Goal: Feedback & Contribution: Submit feedback/report problem

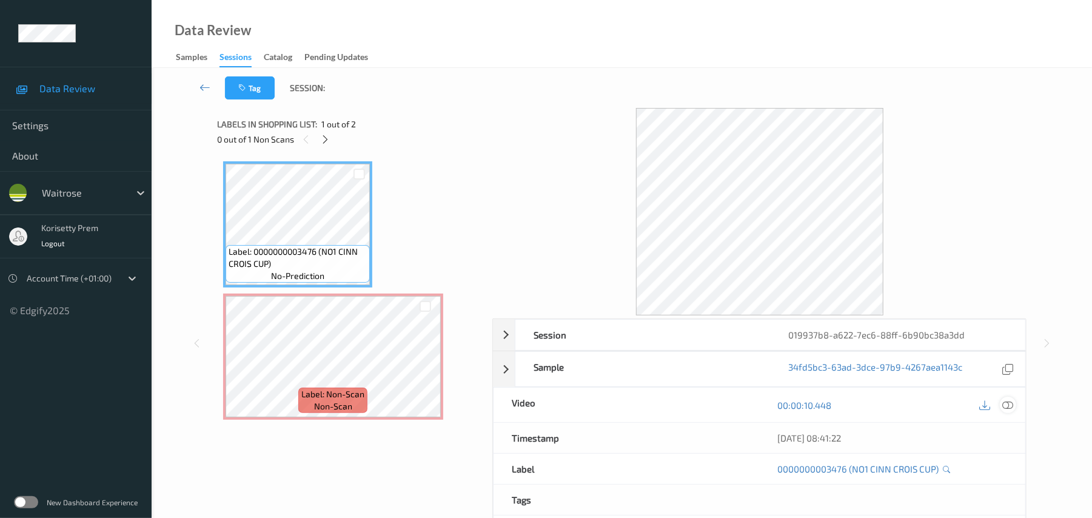
click at [1015, 408] on div at bounding box center [1008, 405] width 16 height 16
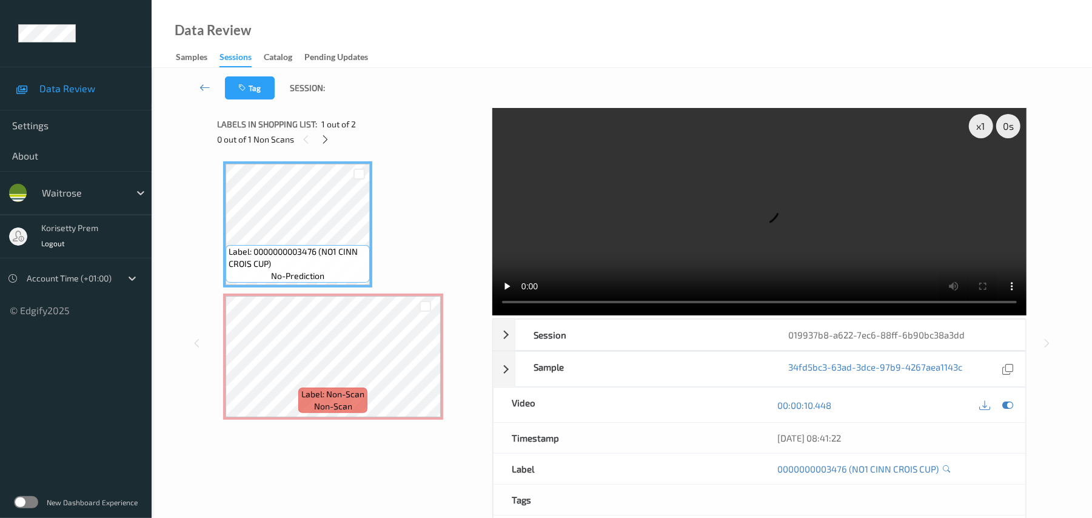
click at [681, 194] on video at bounding box center [759, 211] width 534 height 207
click at [427, 309] on div "x 1 0 s Session 019937b8-a622-7ec6-88ff-6b90bc38a3dd Session ID 019937b8-a622-7…" at bounding box center [622, 343] width 810 height 470
click at [757, 249] on video at bounding box center [759, 211] width 534 height 207
click at [697, 237] on video at bounding box center [759, 211] width 534 height 207
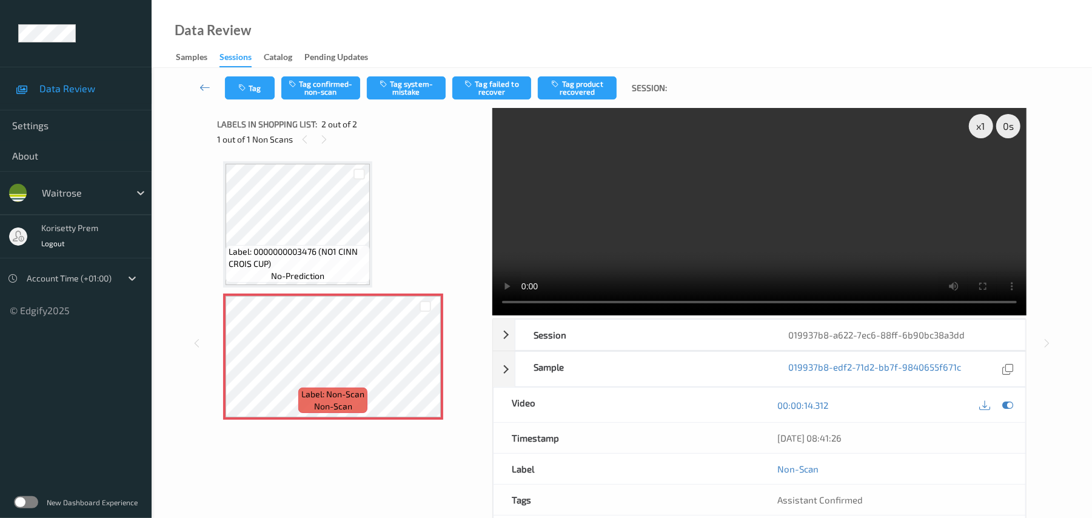
click at [687, 166] on video at bounding box center [759, 211] width 534 height 207
click at [406, 69] on div "Tag Tag confirmed-non-scan Tag system-mistake Tag failed to recover Tag product…" at bounding box center [621, 88] width 891 height 40
click at [406, 89] on button "Tag system-mistake" at bounding box center [406, 87] width 79 height 23
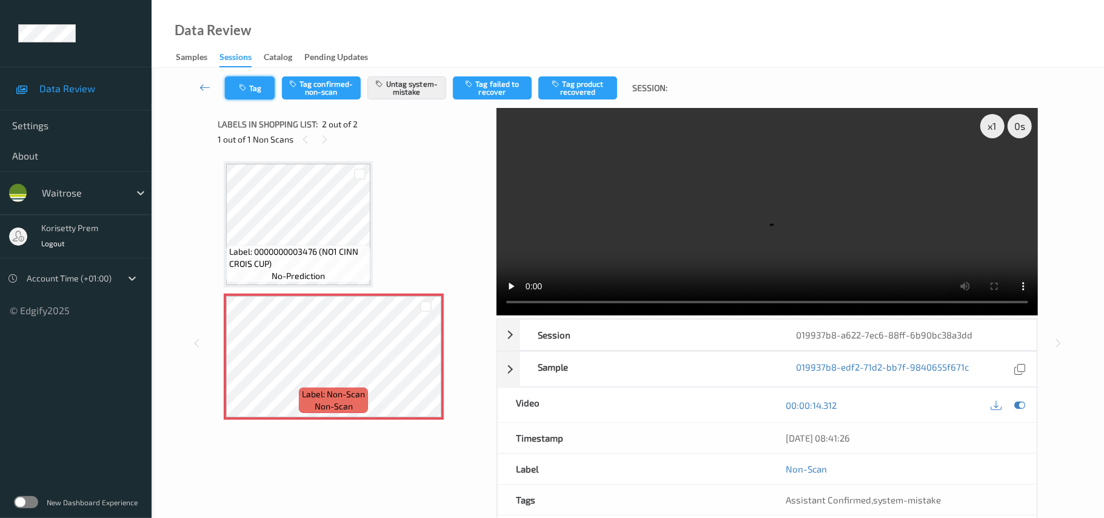
click at [248, 92] on button "Tag" at bounding box center [250, 87] width 50 height 23
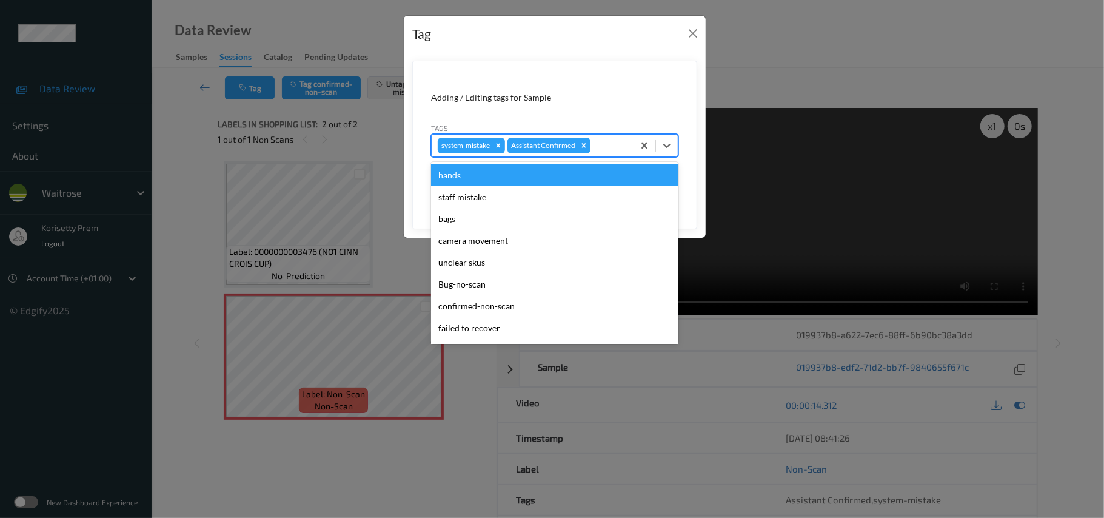
click at [614, 141] on div at bounding box center [610, 145] width 35 height 15
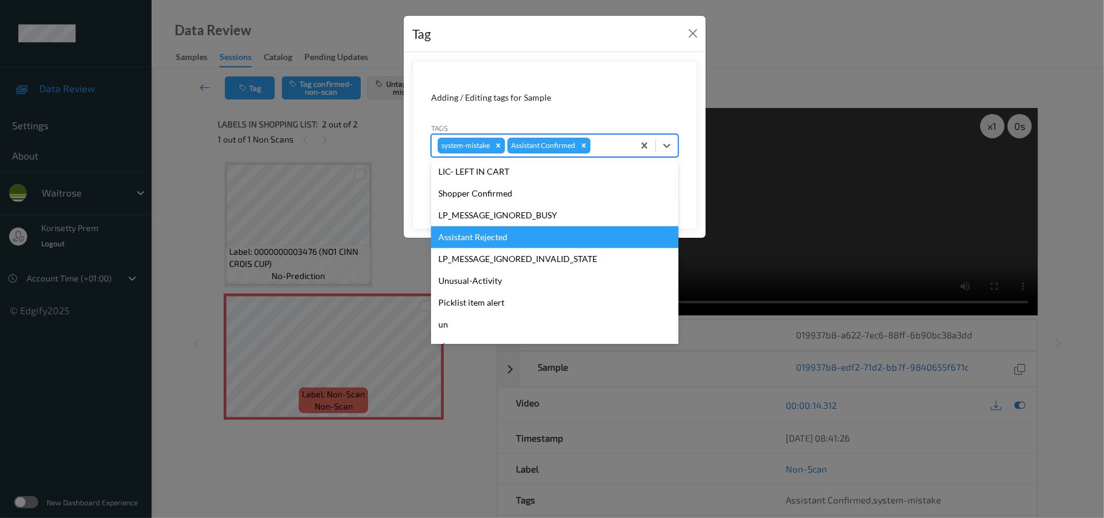
scroll to position [281, 0]
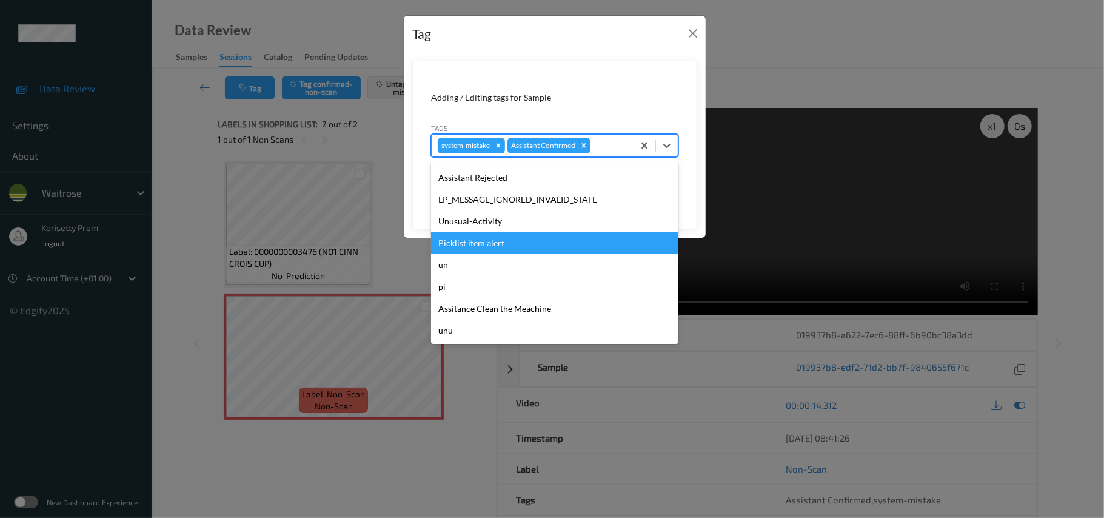
click at [496, 233] on div "Picklist item alert" at bounding box center [554, 243] width 247 height 22
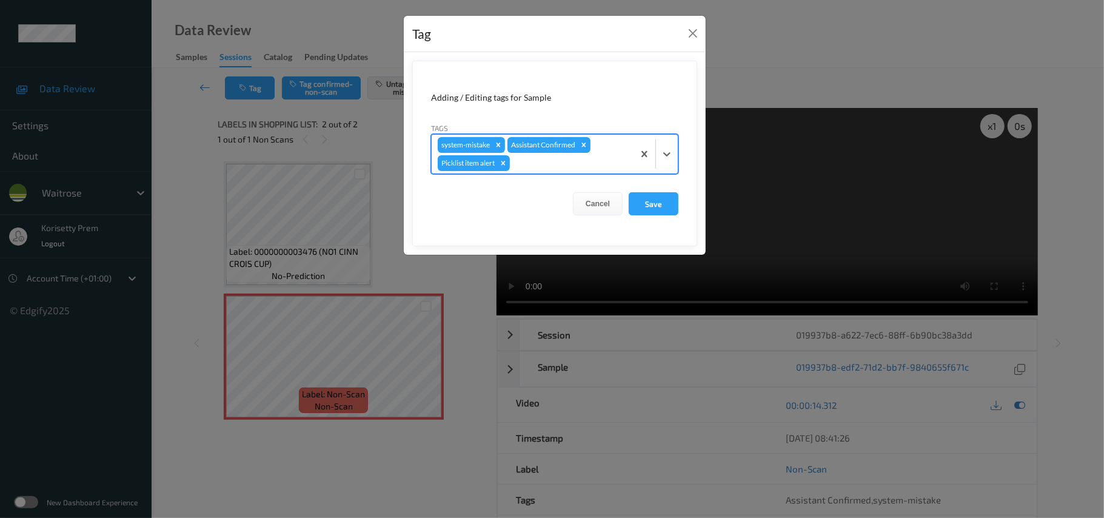
click at [539, 159] on div at bounding box center [570, 163] width 115 height 15
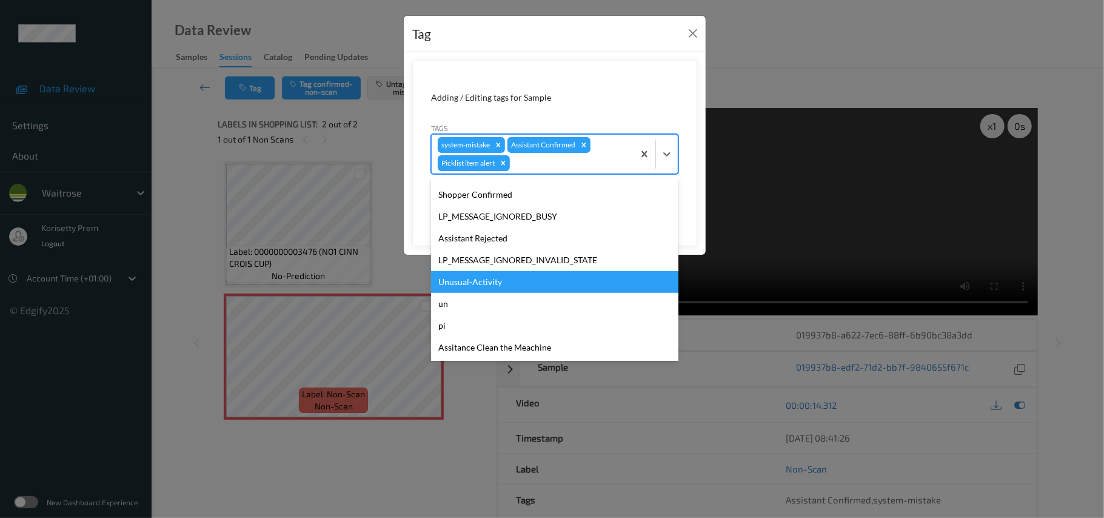
scroll to position [260, 0]
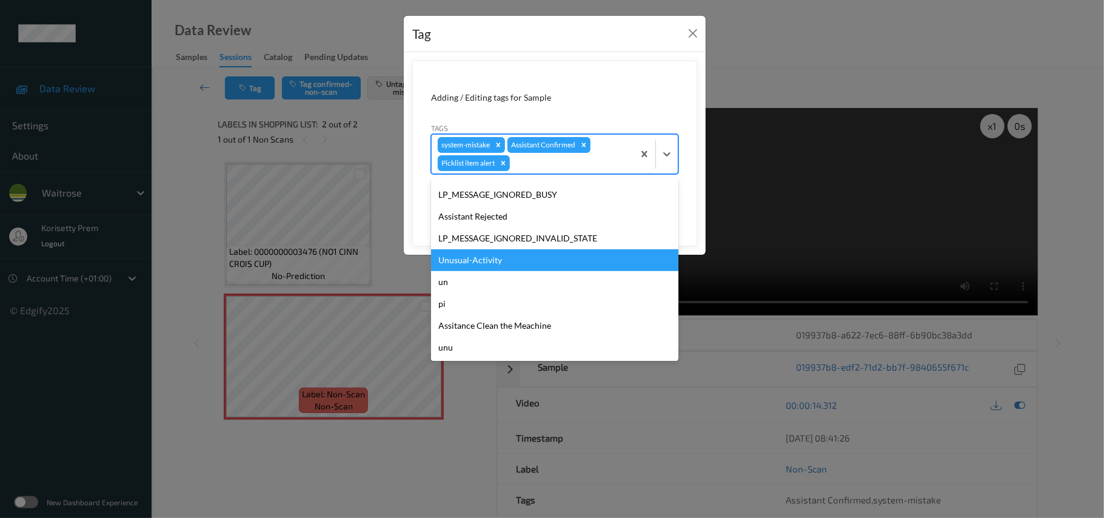
click at [501, 258] on div "Unusual-Activity" at bounding box center [554, 260] width 247 height 22
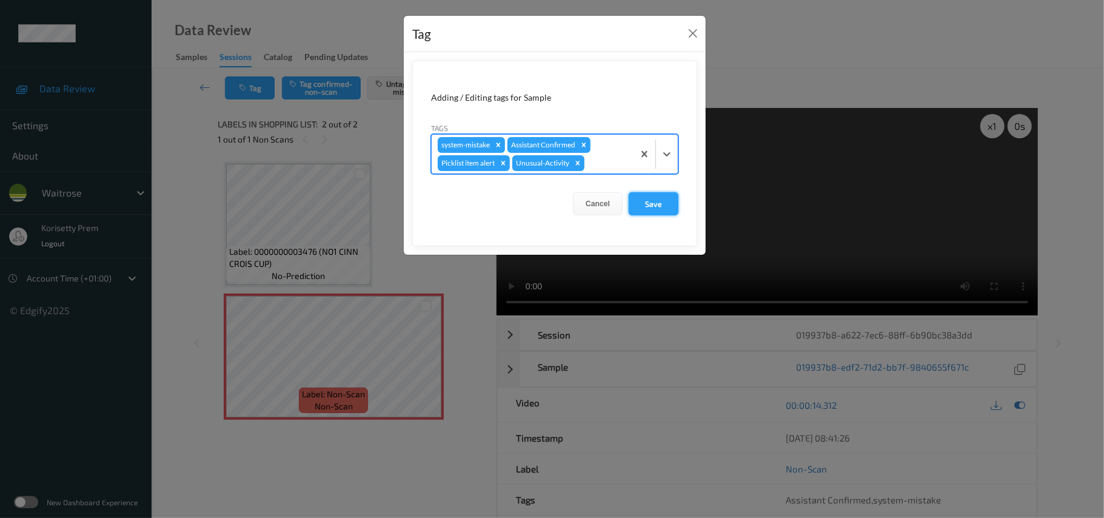
click at [644, 205] on button "Save" at bounding box center [654, 203] width 50 height 23
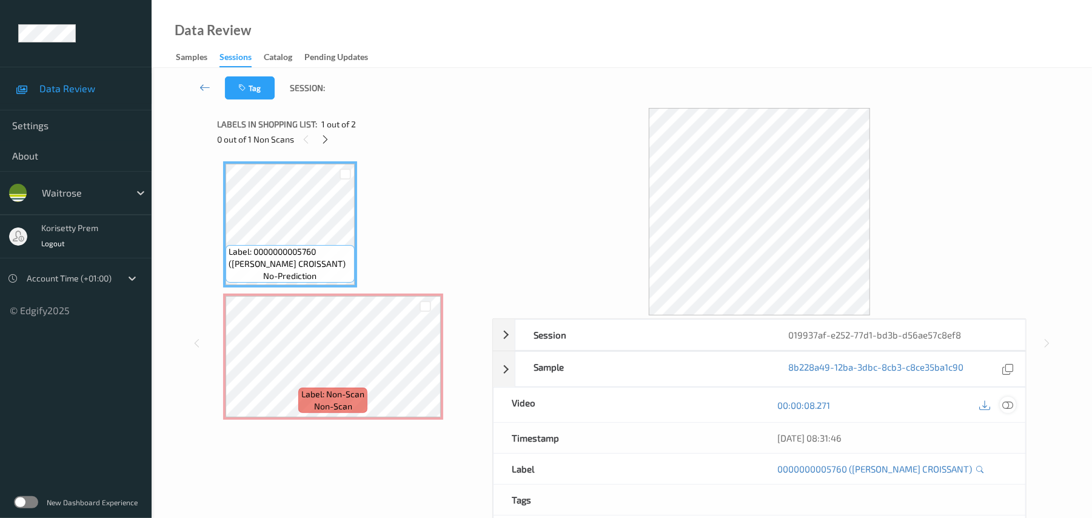
click at [1012, 411] on icon at bounding box center [1008, 405] width 11 height 11
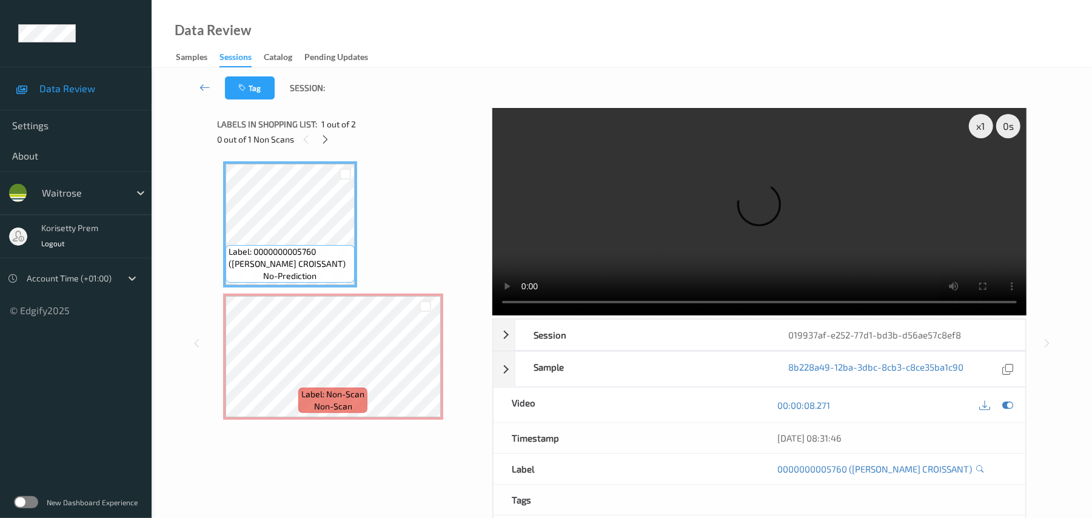
click at [607, 238] on video at bounding box center [759, 211] width 534 height 207
click at [468, 311] on div "x 1 0 s Session 019937af-e252-77d1-bd3b-d56ae57c8ef8 Session ID 019937af-e252-7…" at bounding box center [622, 343] width 810 height 470
click at [748, 233] on video at bounding box center [759, 211] width 534 height 207
click at [805, 190] on video at bounding box center [759, 211] width 534 height 207
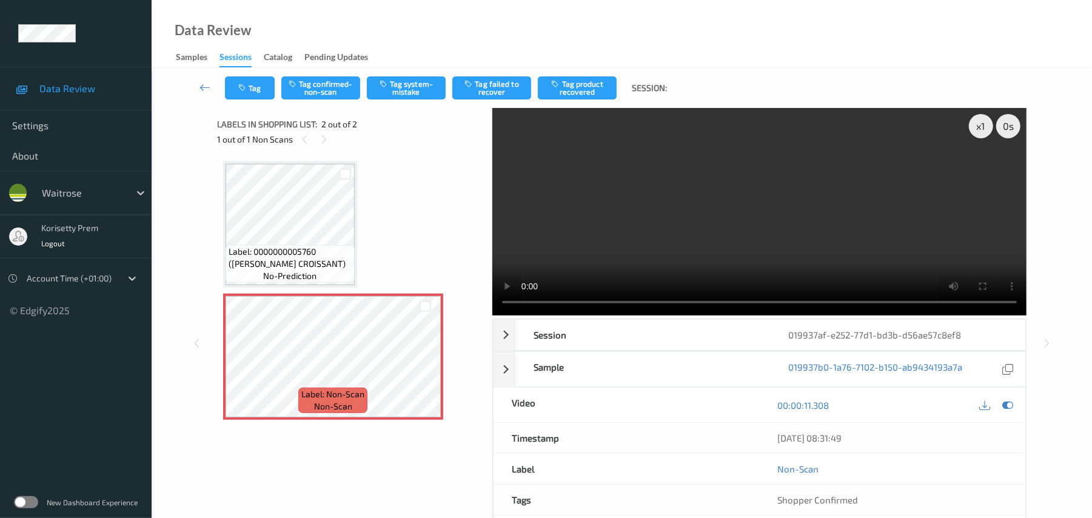
click at [795, 164] on video at bounding box center [759, 211] width 534 height 207
click at [425, 84] on button "Tag system-mistake" at bounding box center [406, 87] width 79 height 23
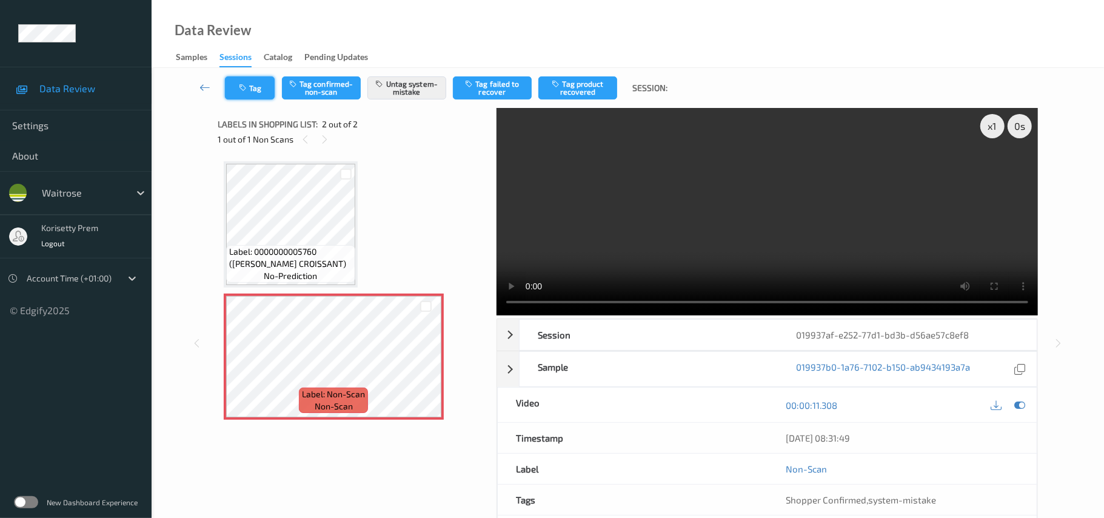
click at [238, 87] on button "Tag" at bounding box center [250, 87] width 50 height 23
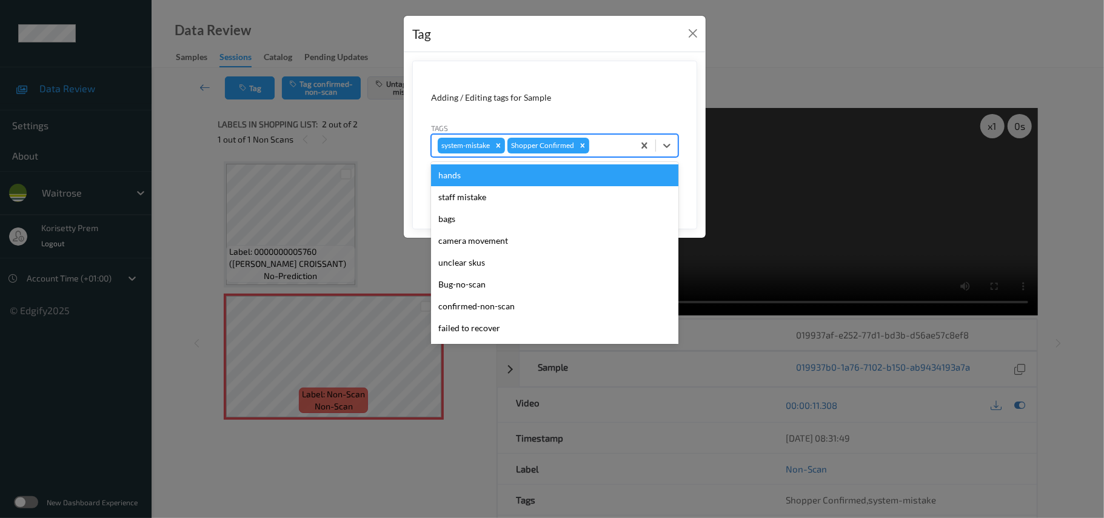
click at [624, 147] on div at bounding box center [610, 145] width 36 height 15
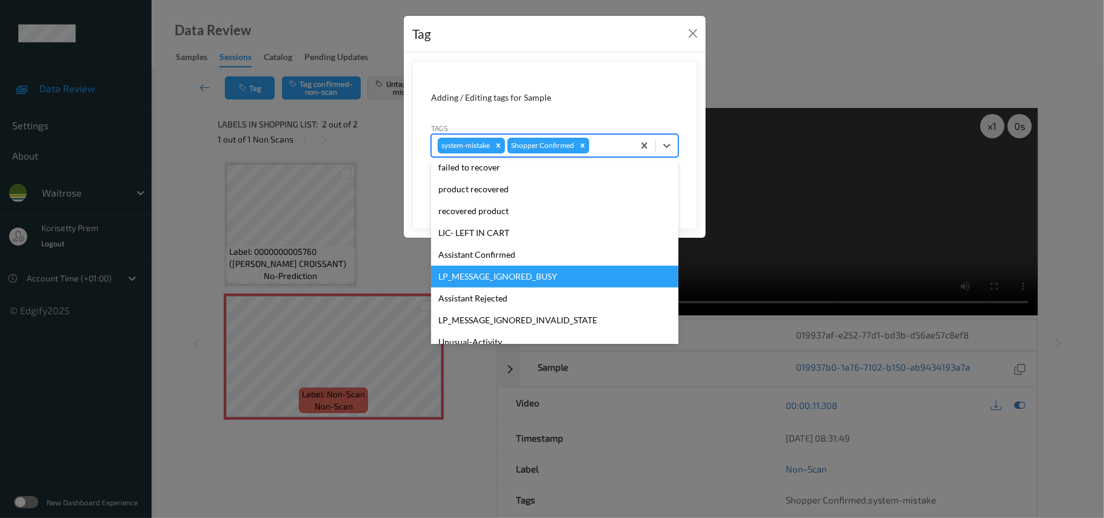
scroll to position [281, 0]
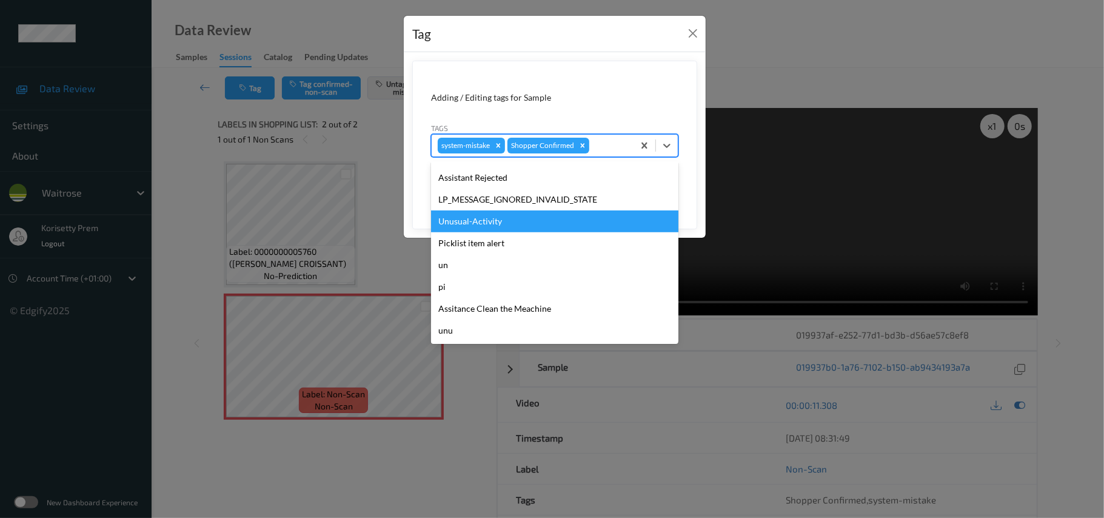
click at [497, 230] on div "Unusual-Activity" at bounding box center [554, 221] width 247 height 22
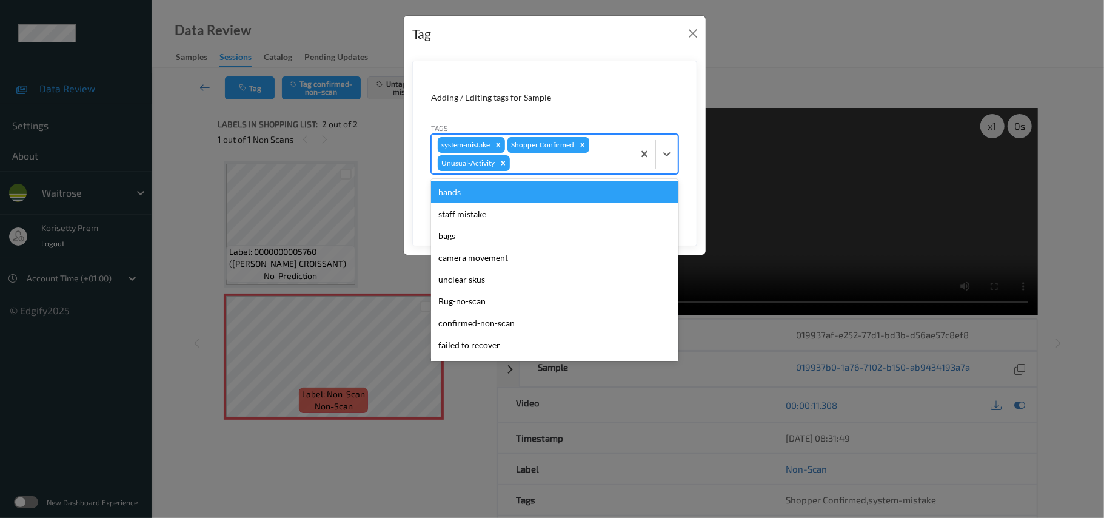
click at [576, 173] on div "system-mistake Shopper Confirmed Unusual-Activity" at bounding box center [533, 154] width 202 height 39
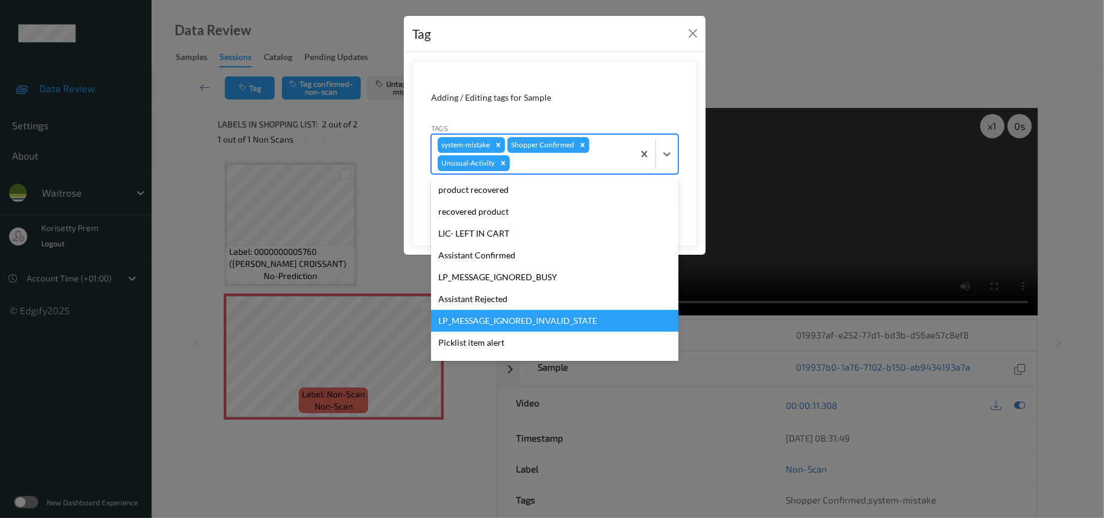
scroll to position [260, 0]
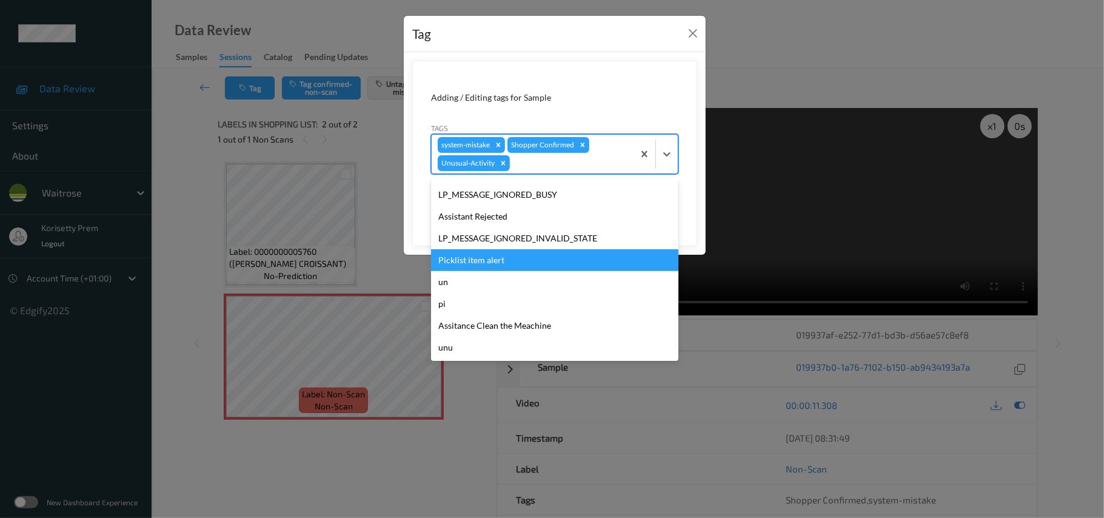
click at [496, 252] on div "Picklist item alert" at bounding box center [554, 260] width 247 height 22
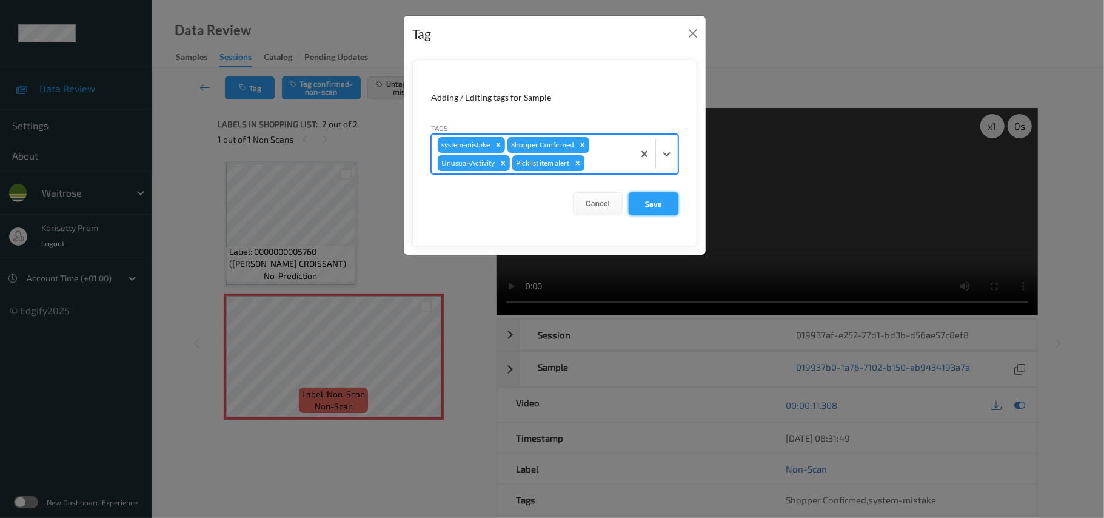
click at [648, 213] on button "Save" at bounding box center [654, 203] width 50 height 23
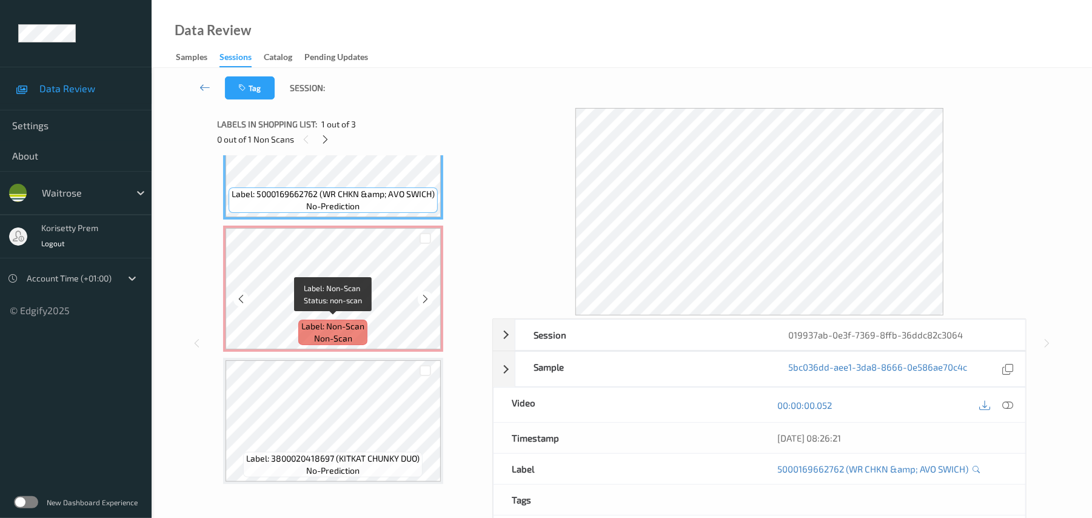
scroll to position [70, 0]
click at [426, 292] on icon at bounding box center [425, 296] width 10 height 11
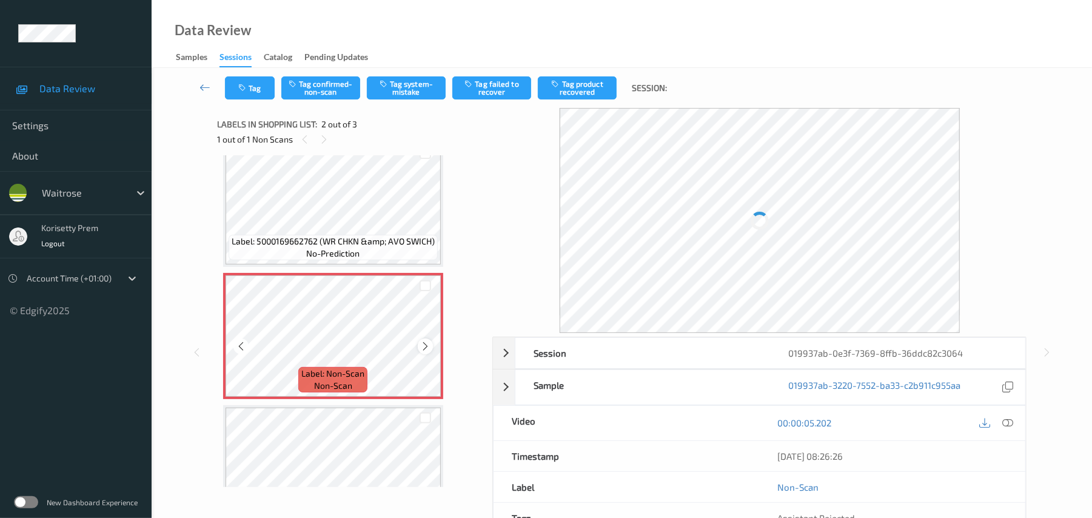
scroll to position [0, 0]
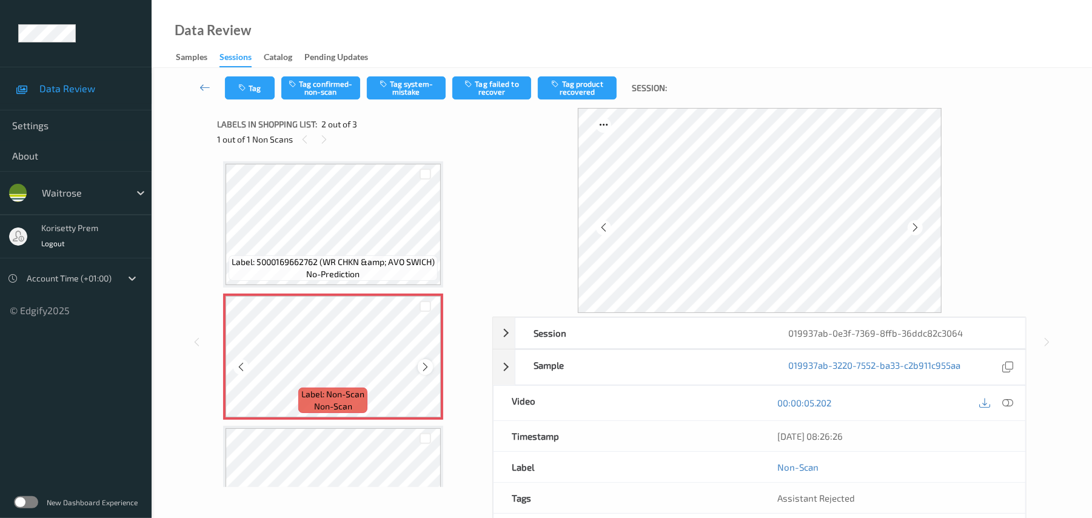
click at [425, 368] on icon at bounding box center [425, 366] width 10 height 11
click at [425, 367] on icon at bounding box center [425, 366] width 10 height 11
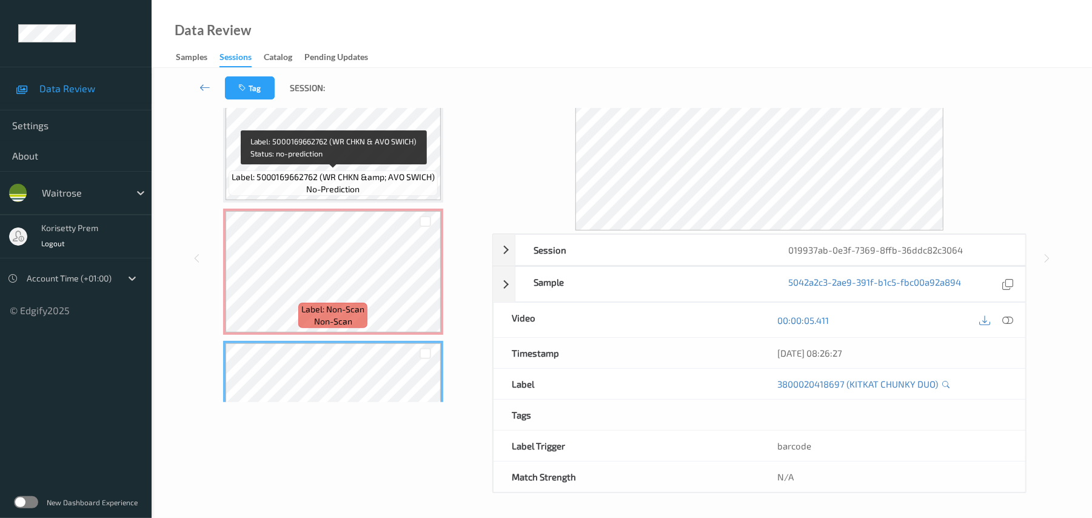
click at [335, 178] on span "Label: 5000169662762 (WR CHKN &amp; AVO SWICH)" at bounding box center [333, 177] width 203 height 12
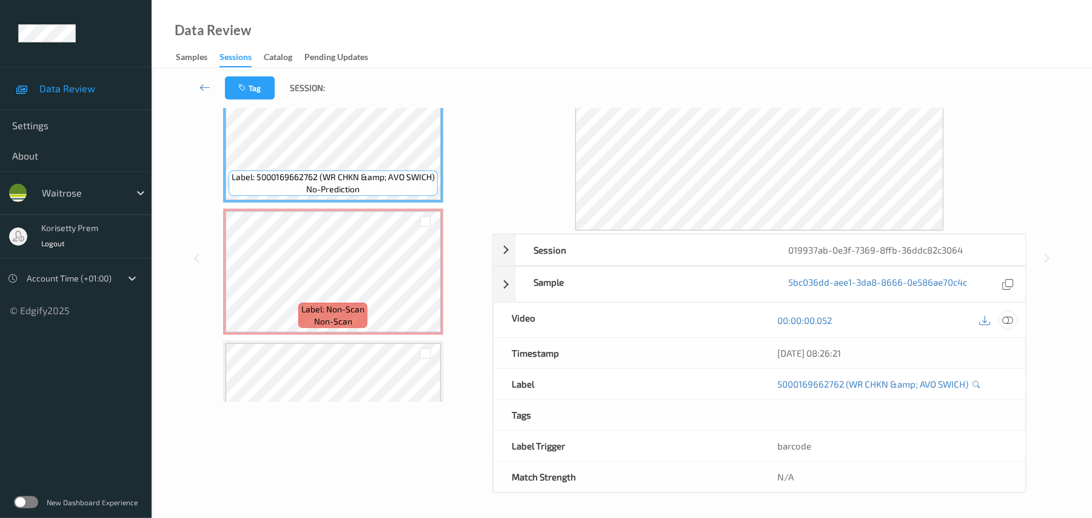
click at [1007, 320] on icon at bounding box center [1008, 320] width 11 height 11
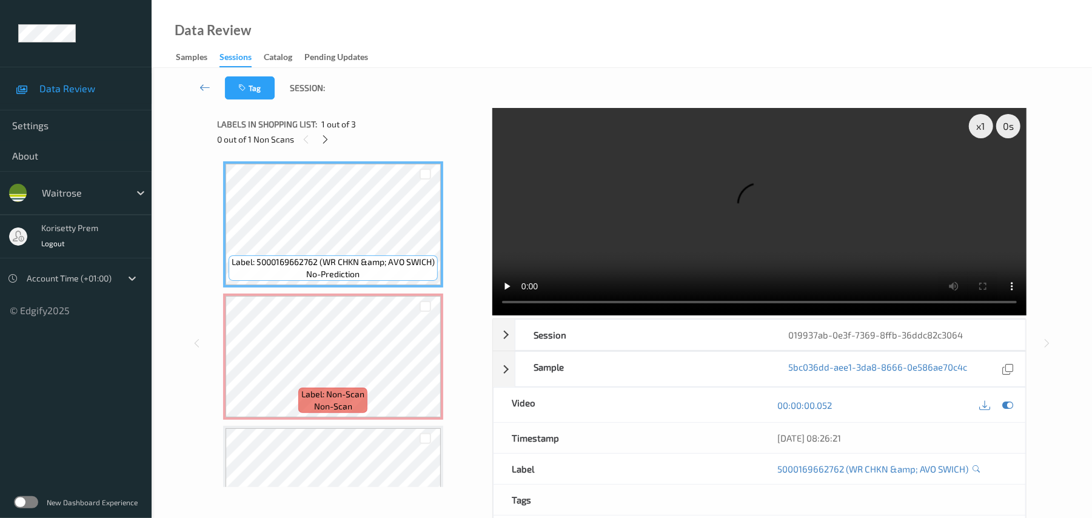
click at [605, 170] on video at bounding box center [759, 211] width 534 height 207
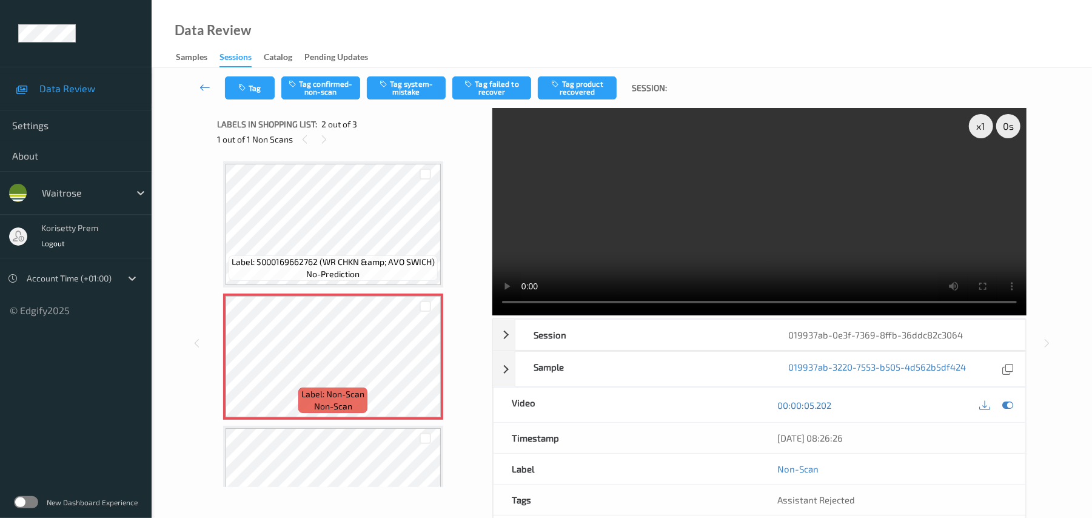
click at [730, 214] on video at bounding box center [759, 211] width 534 height 207
click at [484, 229] on div "x 1 0 s Session 019937ab-0e3f-7369-8ffb-36ddc82c3064 Session ID 019937ab-0e3f-7…" at bounding box center [622, 343] width 810 height 470
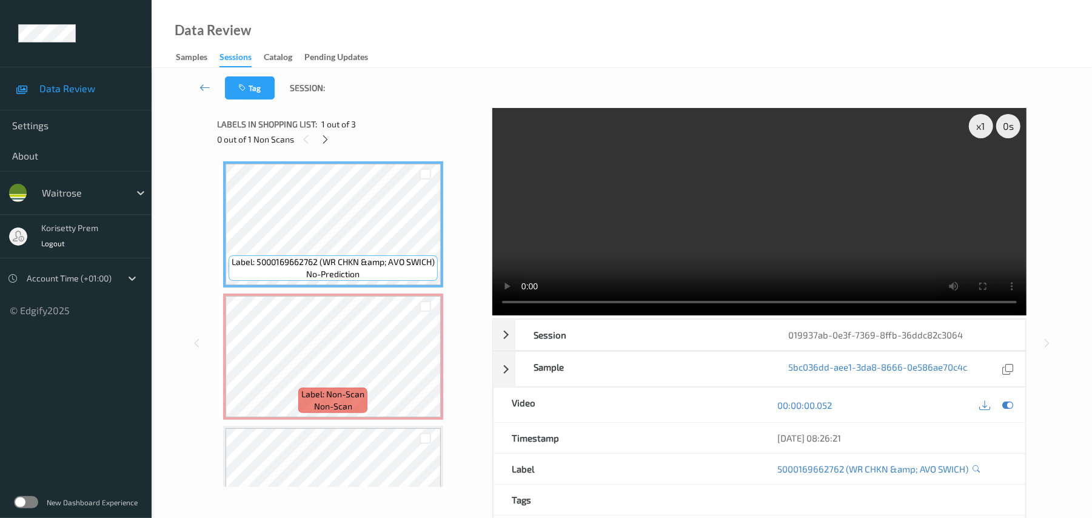
click at [660, 261] on video at bounding box center [759, 211] width 534 height 207
click at [583, 258] on video at bounding box center [759, 211] width 534 height 207
click at [663, 204] on video at bounding box center [759, 211] width 534 height 207
click at [644, 241] on video at bounding box center [759, 211] width 534 height 207
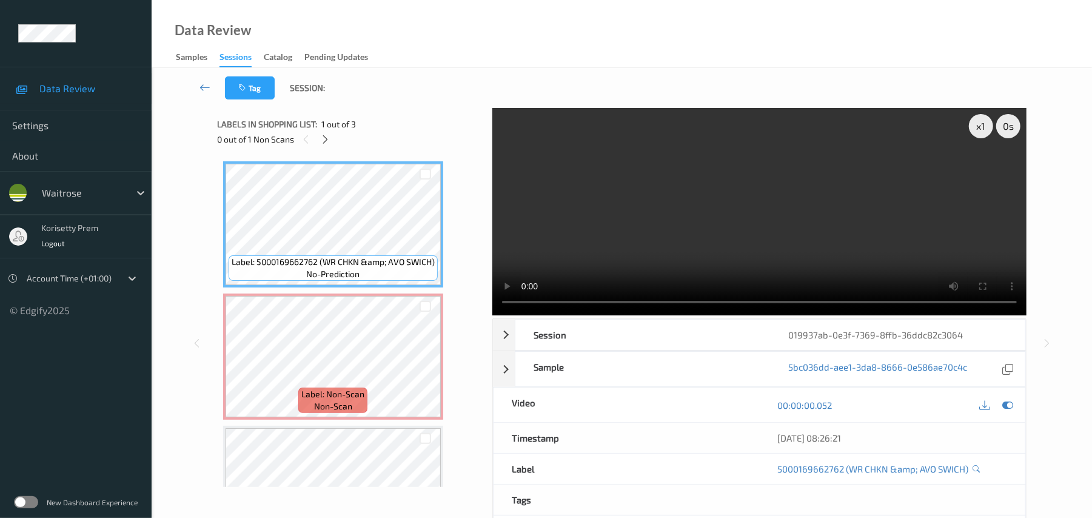
click at [755, 228] on video at bounding box center [759, 211] width 534 height 207
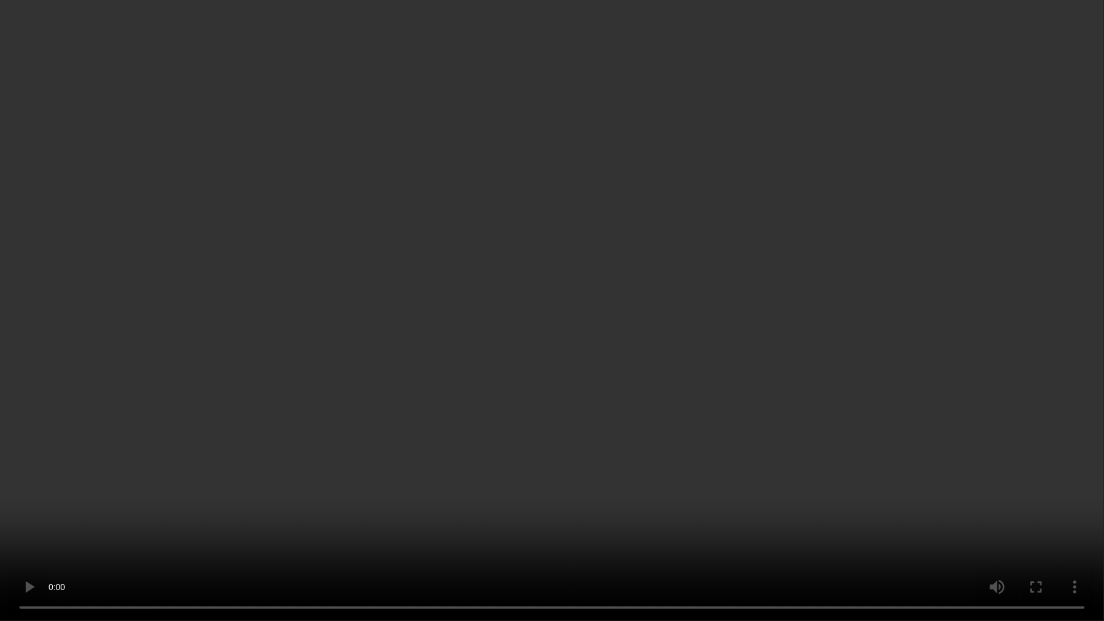
click at [953, 351] on video at bounding box center [552, 310] width 1104 height 621
click at [837, 298] on video at bounding box center [552, 310] width 1104 height 621
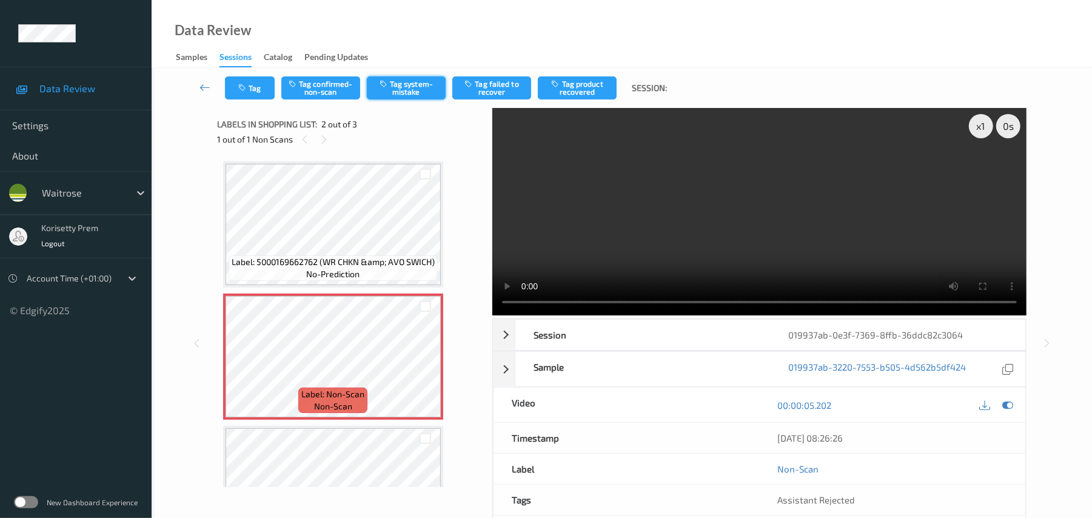
click at [416, 91] on button "Tag system-mistake" at bounding box center [406, 87] width 79 height 23
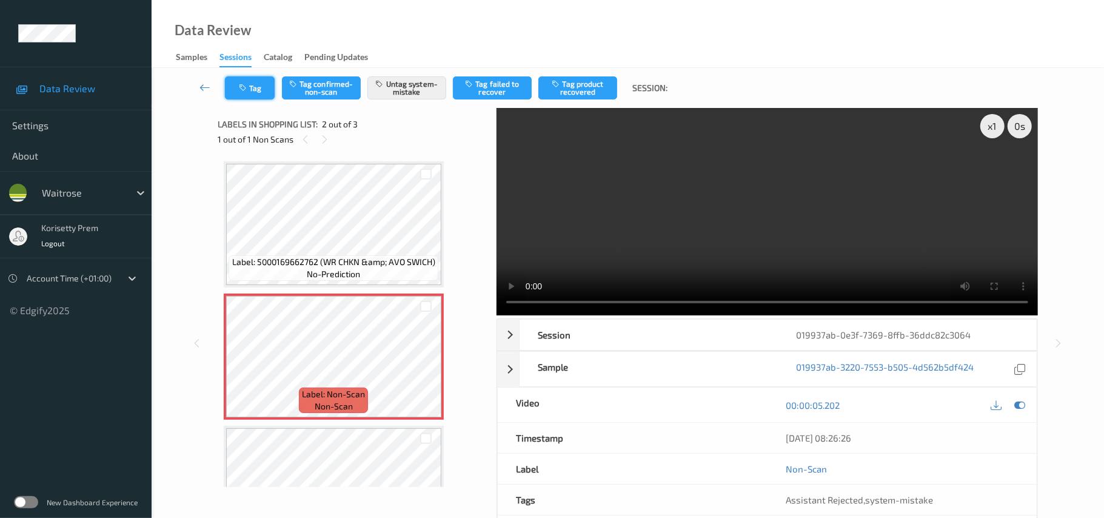
click at [254, 90] on button "Tag" at bounding box center [250, 87] width 50 height 23
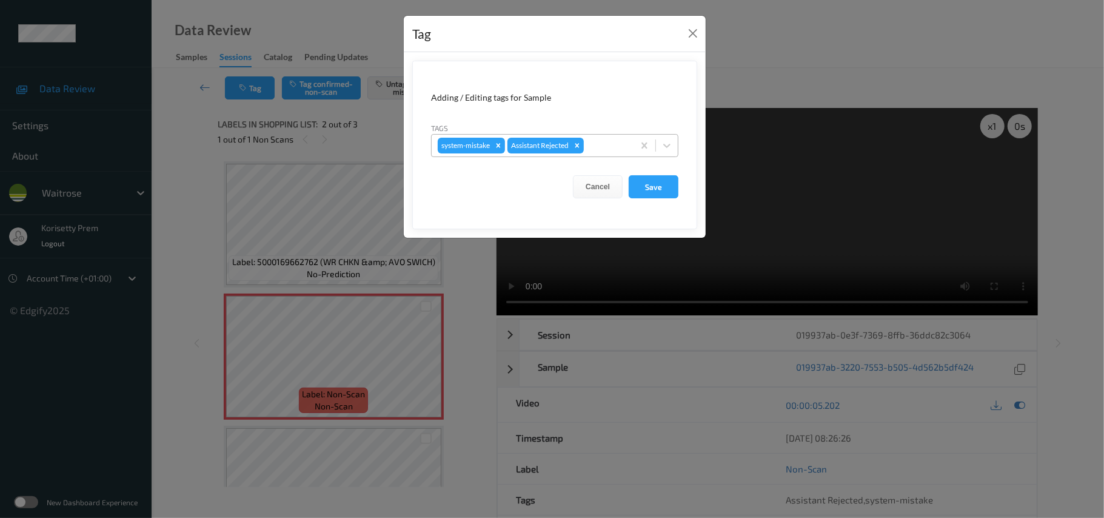
click at [611, 143] on div at bounding box center [606, 145] width 41 height 15
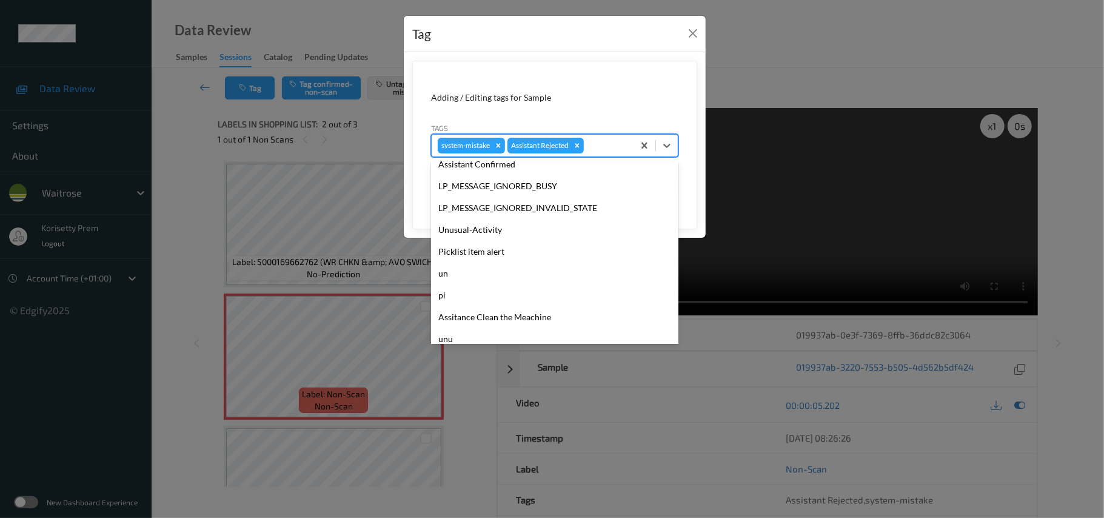
scroll to position [281, 0]
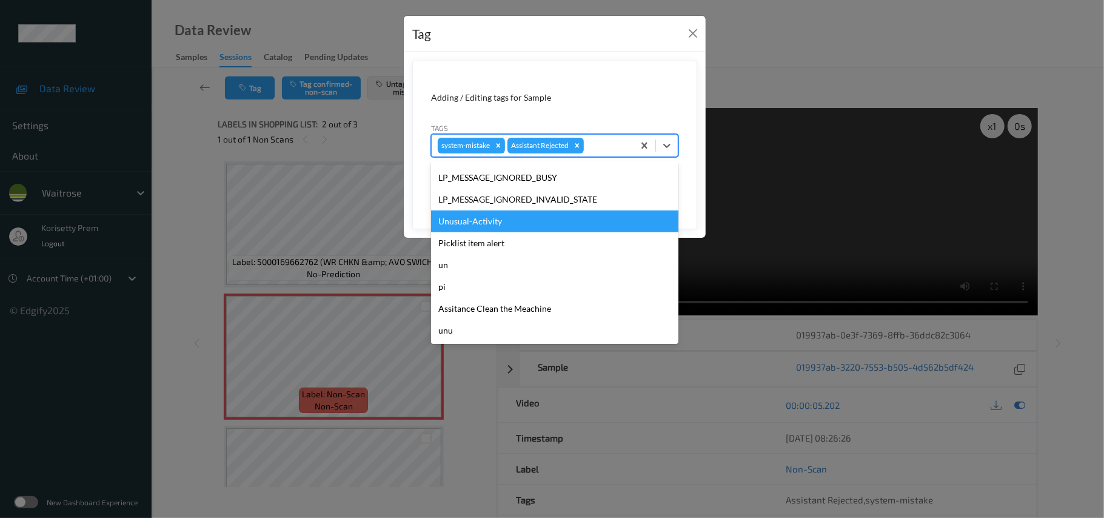
click at [483, 222] on div "Unusual-Activity" at bounding box center [554, 221] width 247 height 22
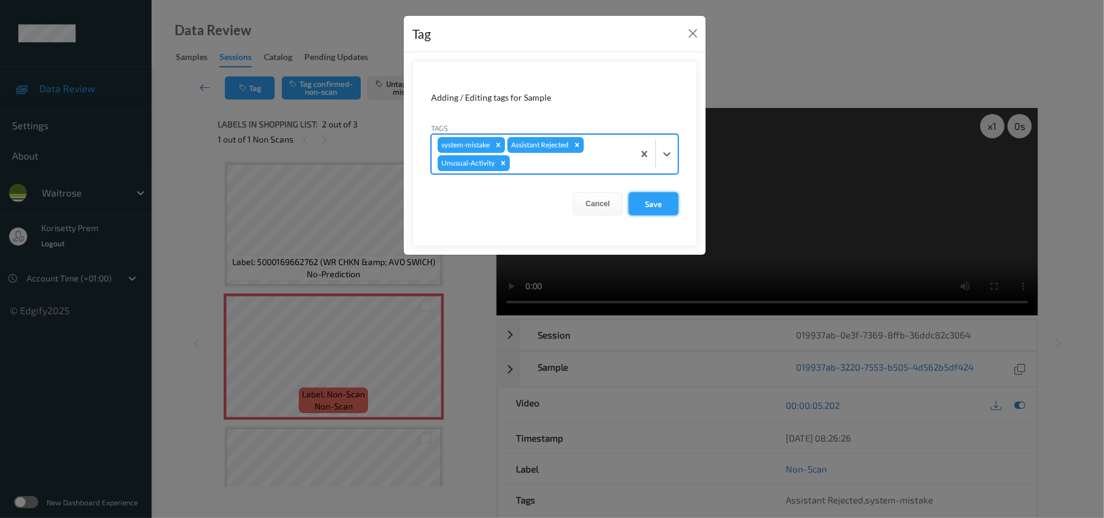
click at [644, 207] on button "Save" at bounding box center [654, 203] width 50 height 23
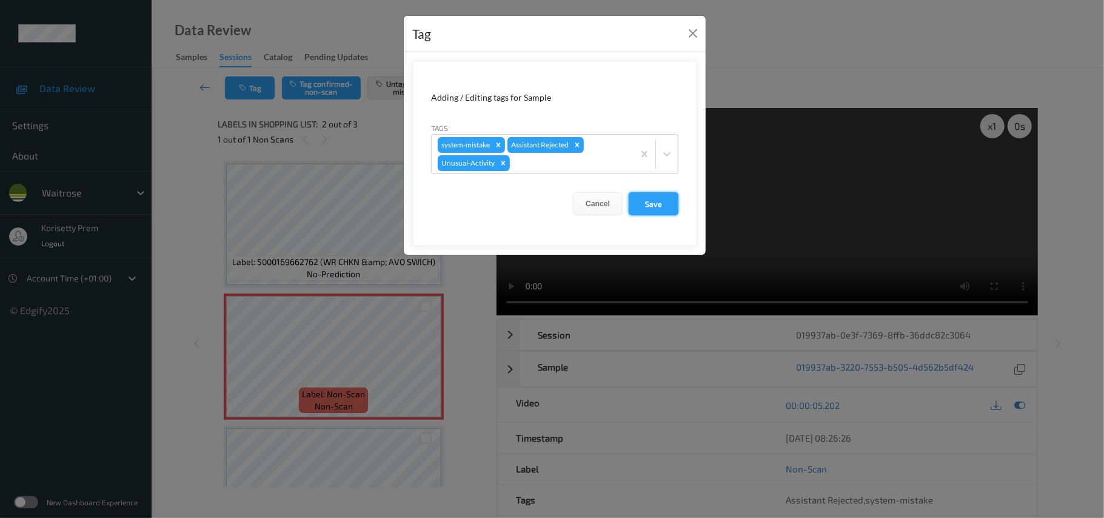
click at [639, 207] on button "Save" at bounding box center [654, 203] width 50 height 23
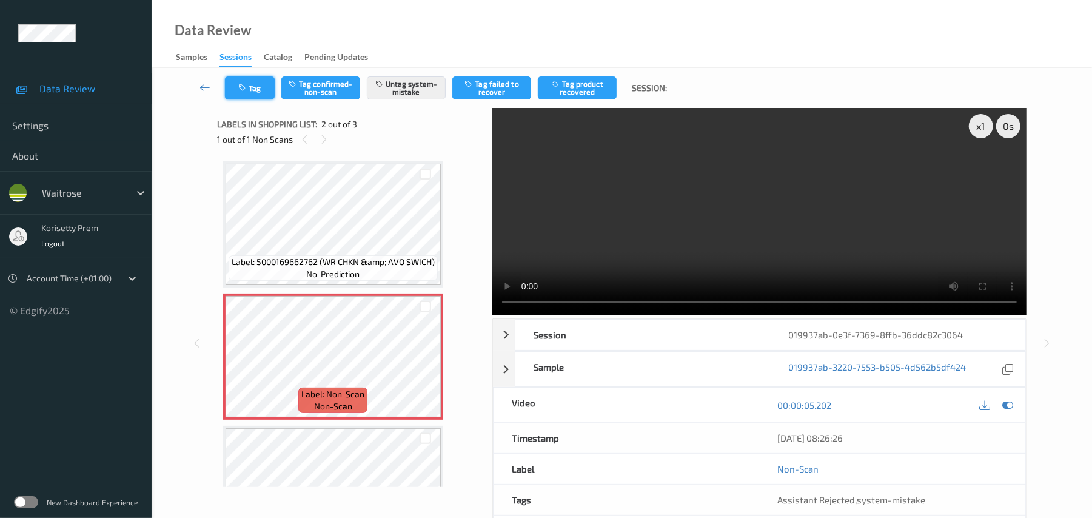
click at [266, 89] on button "Tag" at bounding box center [250, 87] width 50 height 23
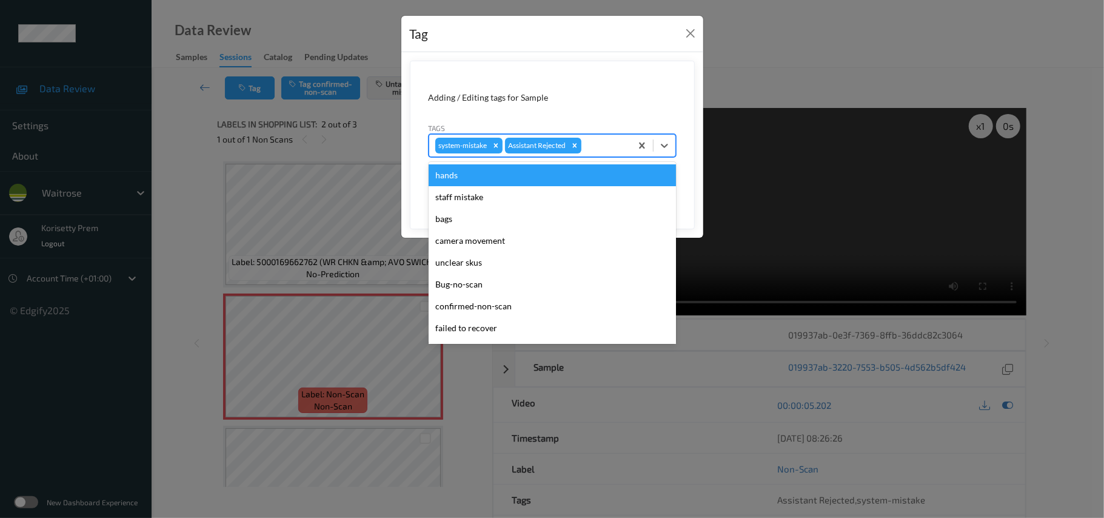
drag, startPoint x: 626, startPoint y: 154, endPoint x: 620, endPoint y: 151, distance: 6.8
click at [626, 153] on div "system-mistake Assistant Rejected" at bounding box center [530, 145] width 202 height 21
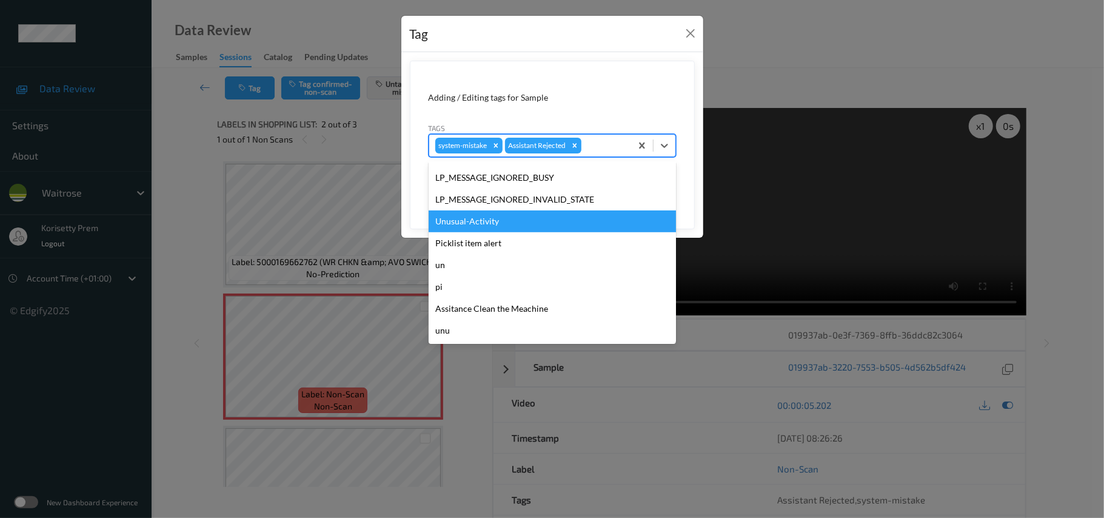
click at [482, 228] on div "Unusual-Activity" at bounding box center [552, 221] width 247 height 22
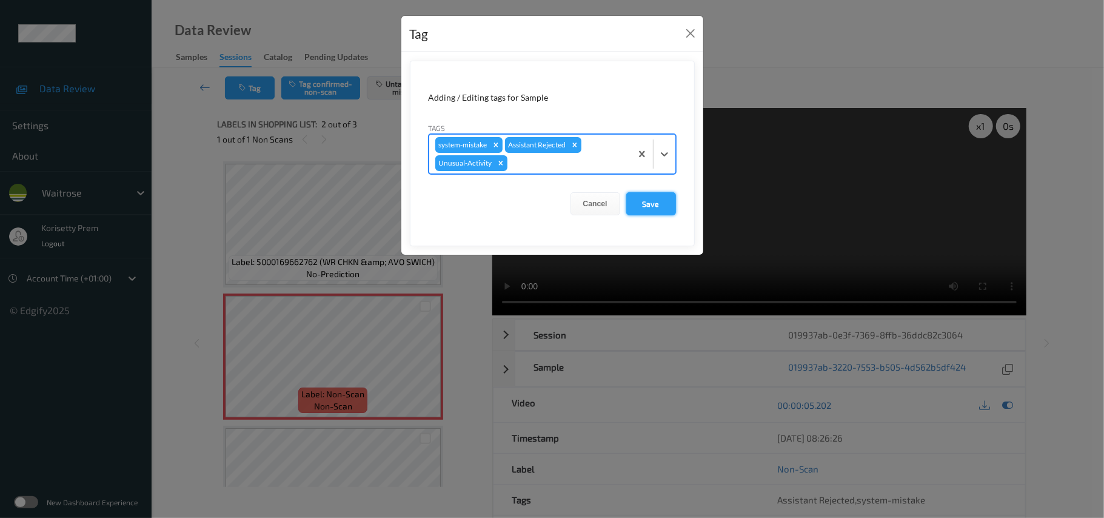
click at [656, 206] on button "Save" at bounding box center [652, 203] width 50 height 23
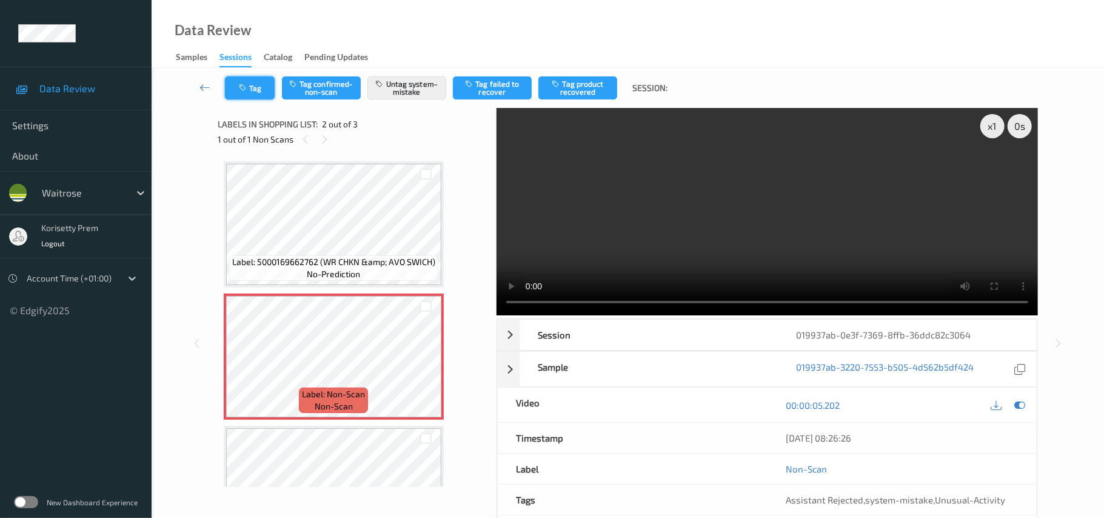
click at [246, 92] on button "Tag" at bounding box center [250, 87] width 50 height 23
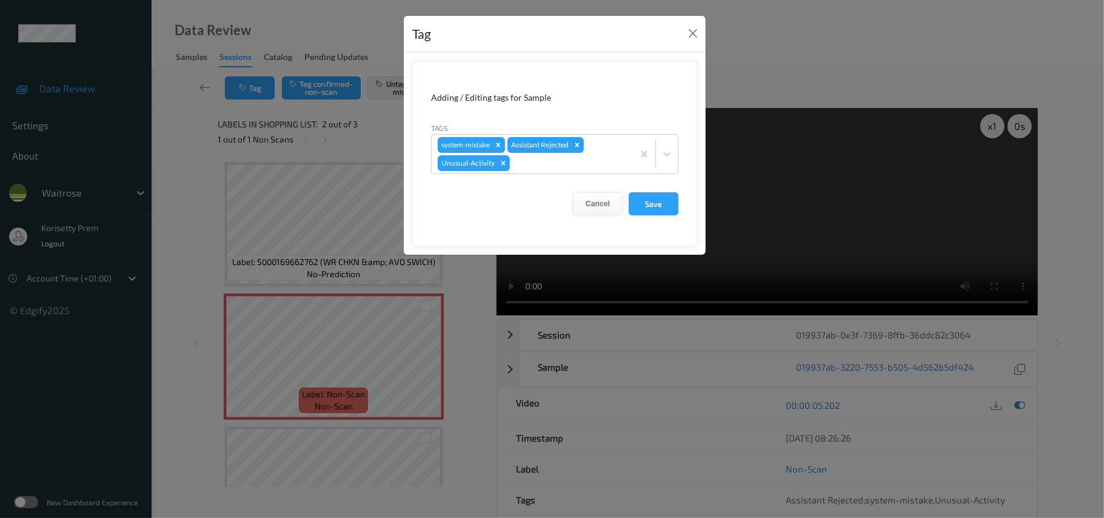
click at [585, 201] on button "Cancel" at bounding box center [598, 203] width 50 height 23
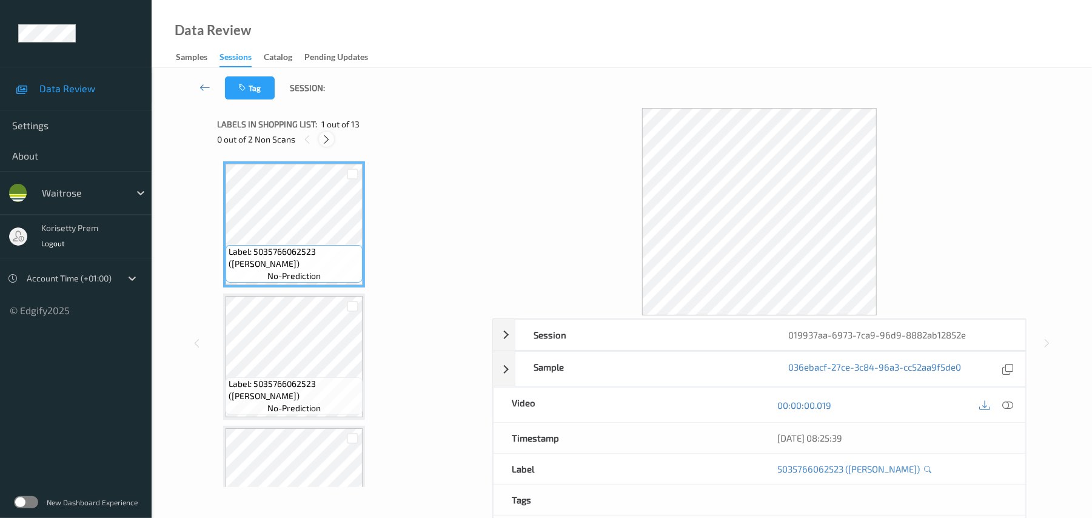
click at [326, 136] on icon at bounding box center [326, 139] width 10 height 11
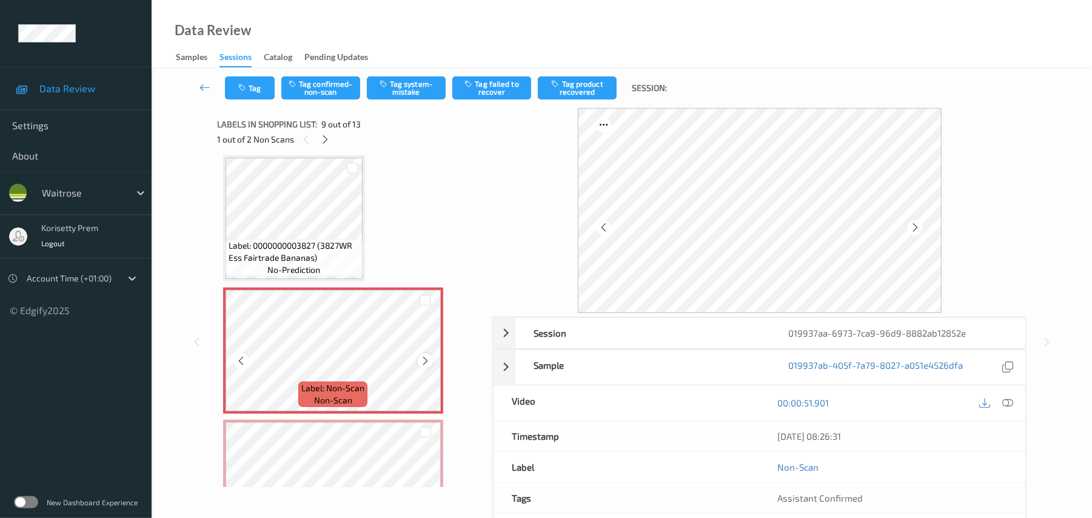
click at [425, 360] on icon at bounding box center [425, 360] width 10 height 11
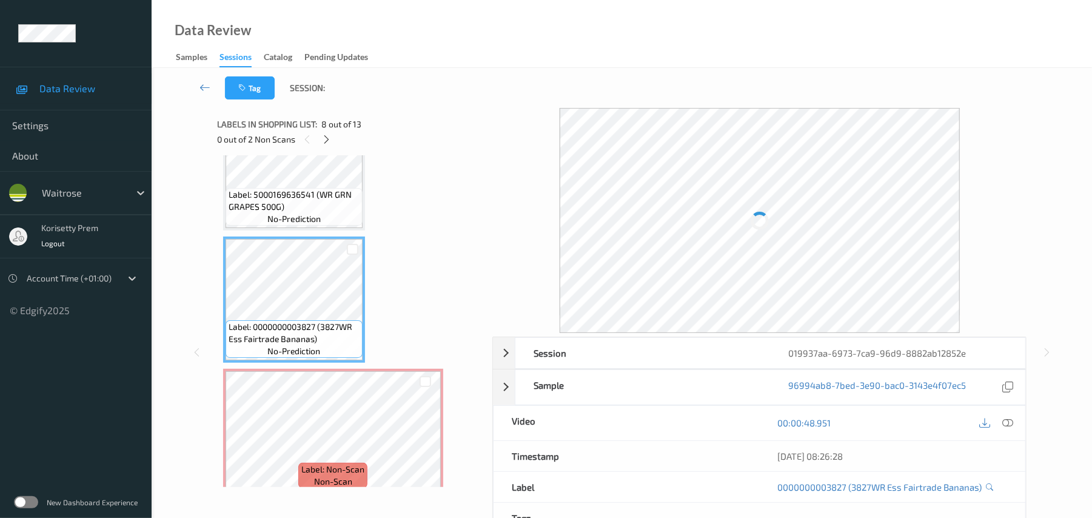
scroll to position [770, 0]
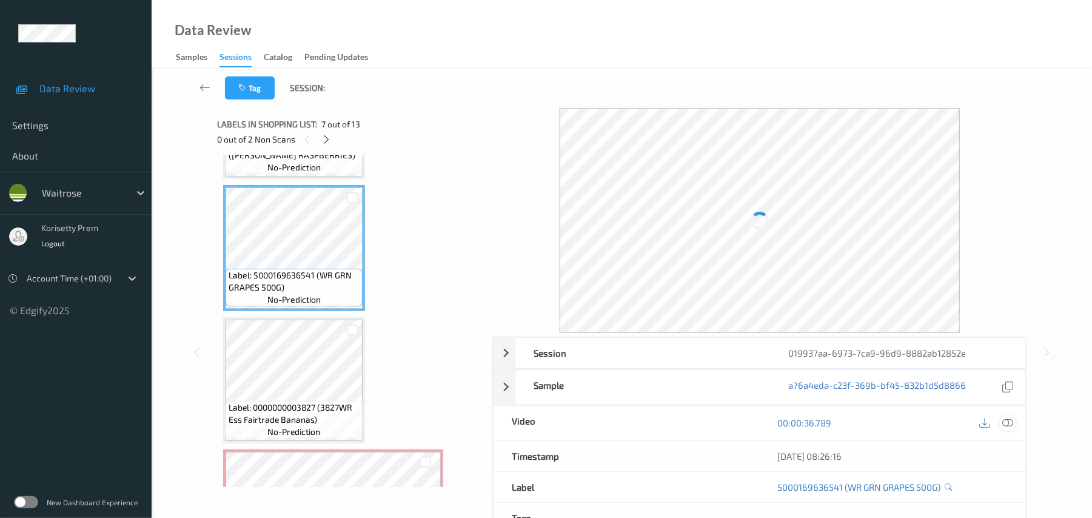
click at [1009, 418] on icon at bounding box center [1008, 422] width 11 height 11
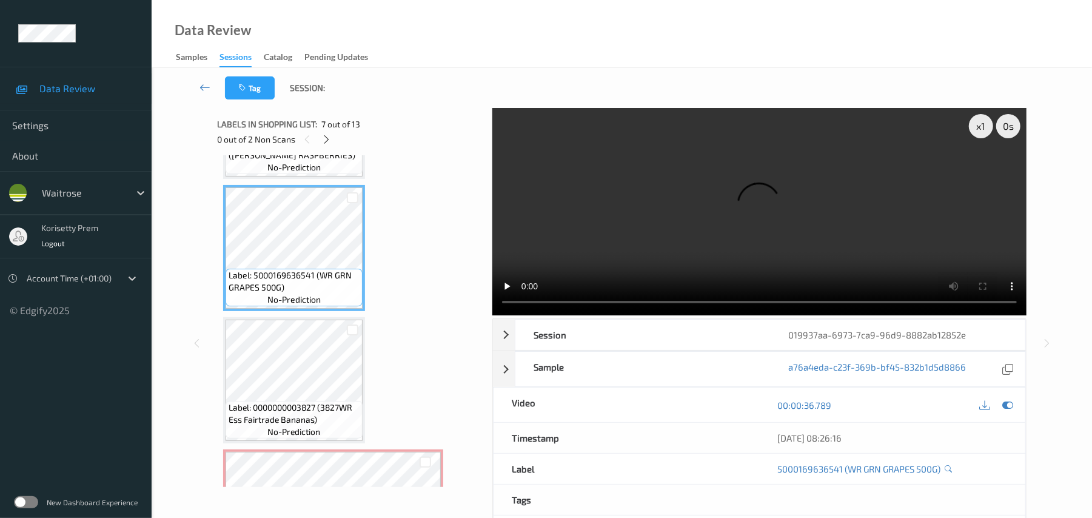
click at [743, 214] on video at bounding box center [759, 211] width 534 height 207
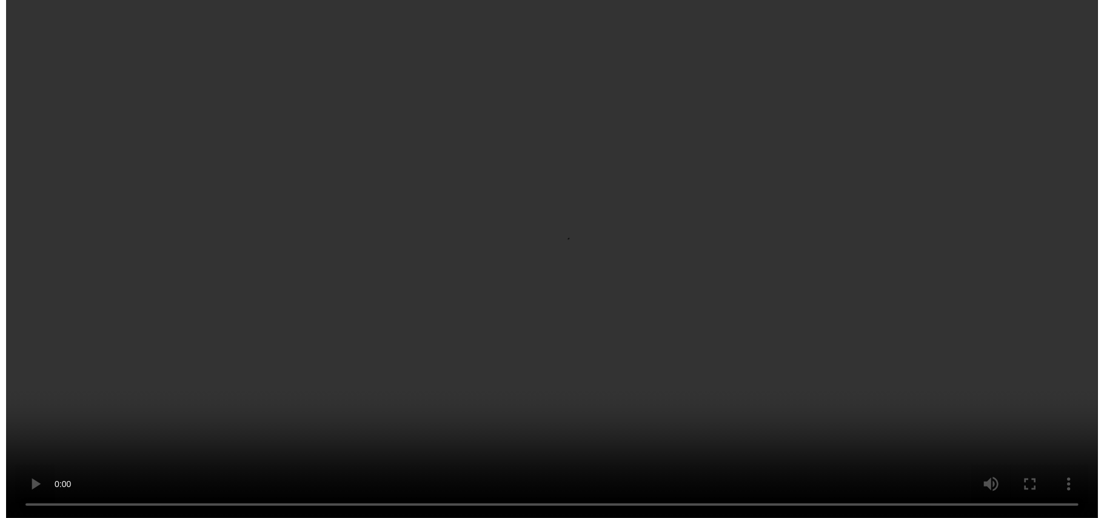
scroll to position [1012, 0]
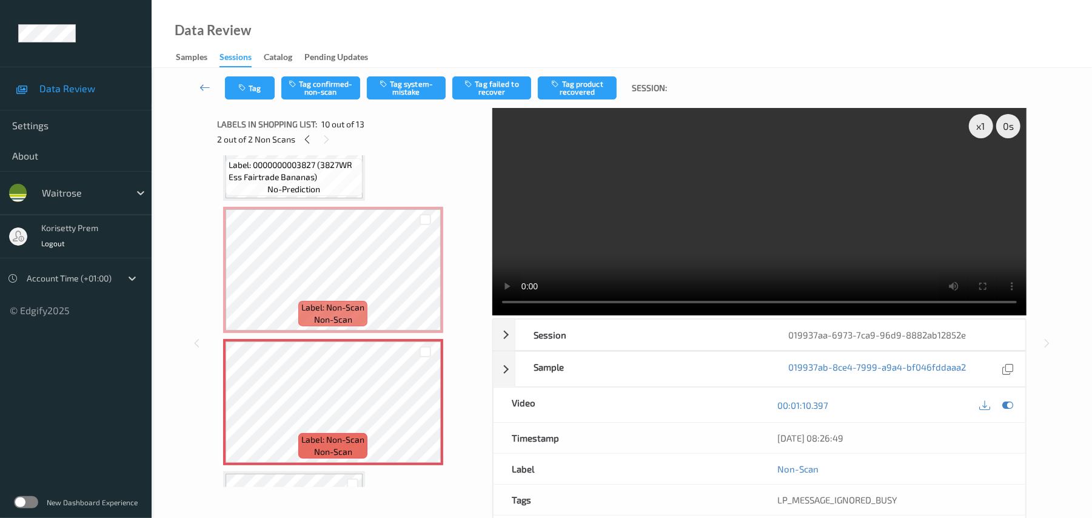
click at [639, 207] on video at bounding box center [759, 211] width 534 height 207
click at [1008, 411] on icon at bounding box center [1008, 405] width 11 height 11
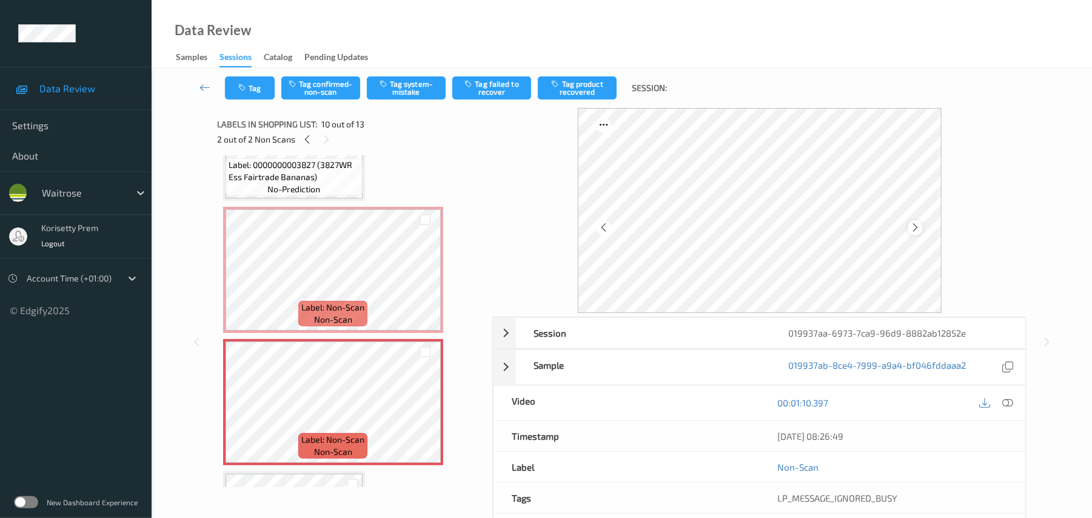
click at [919, 230] on icon at bounding box center [915, 227] width 10 height 11
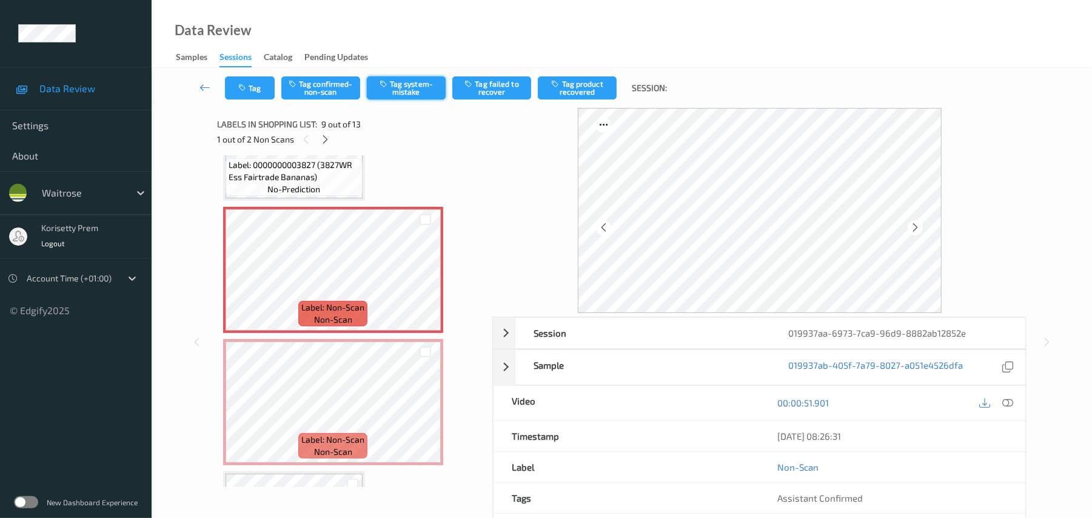
click at [412, 82] on button "Tag system-mistake" at bounding box center [406, 87] width 79 height 23
click at [252, 91] on button "Tag" at bounding box center [250, 87] width 50 height 23
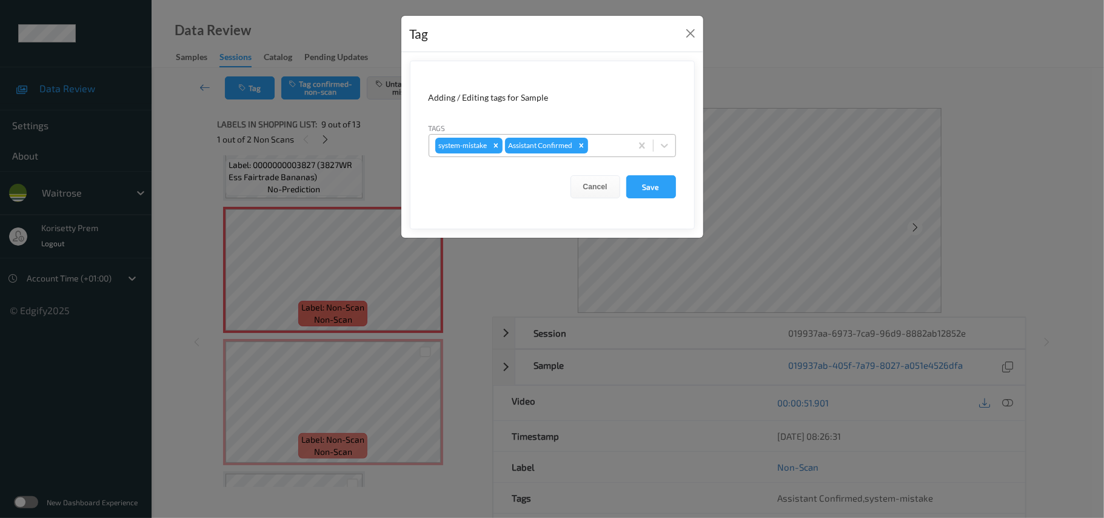
click at [612, 151] on div at bounding box center [608, 145] width 35 height 15
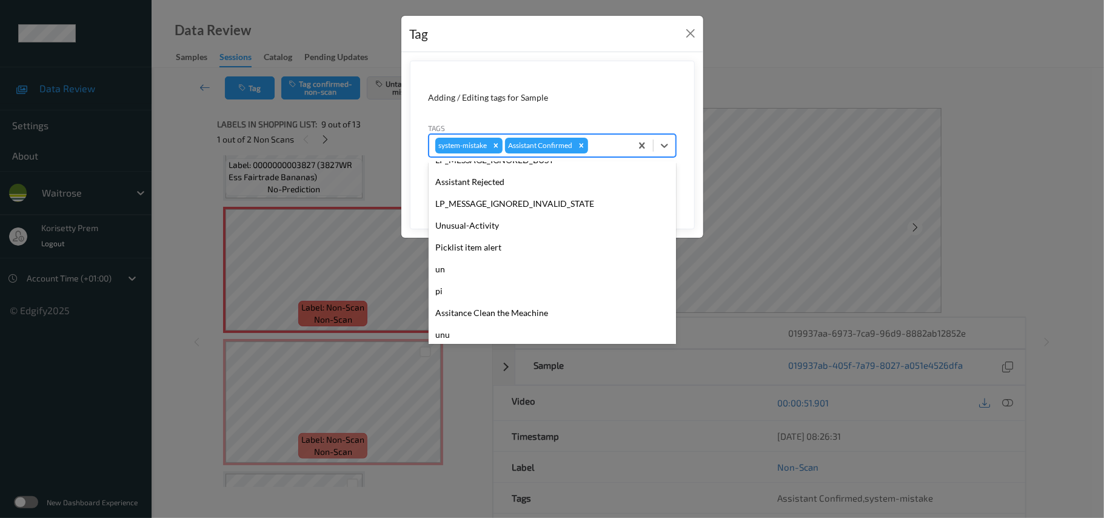
scroll to position [281, 0]
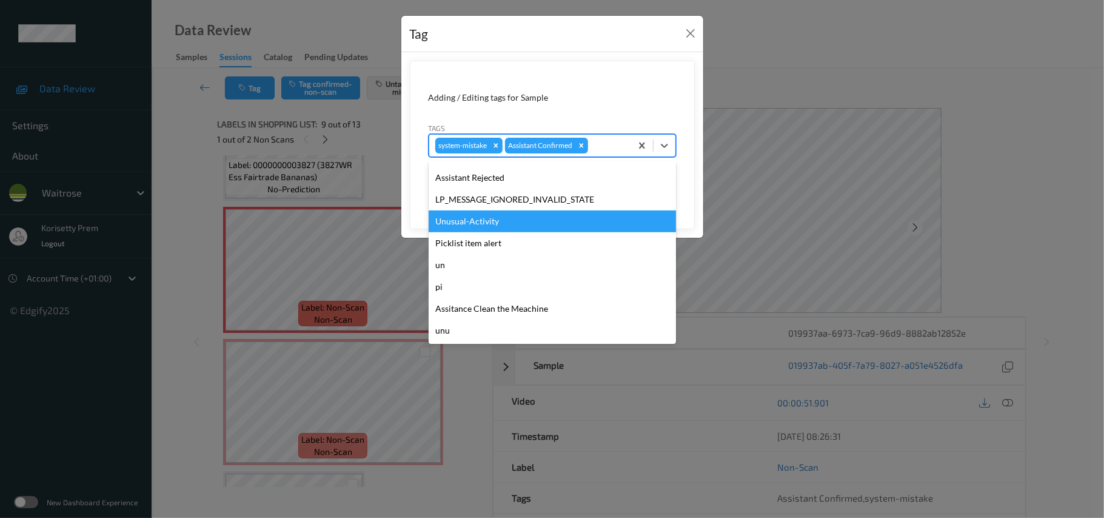
click at [488, 217] on div "Unusual-Activity" at bounding box center [552, 221] width 247 height 22
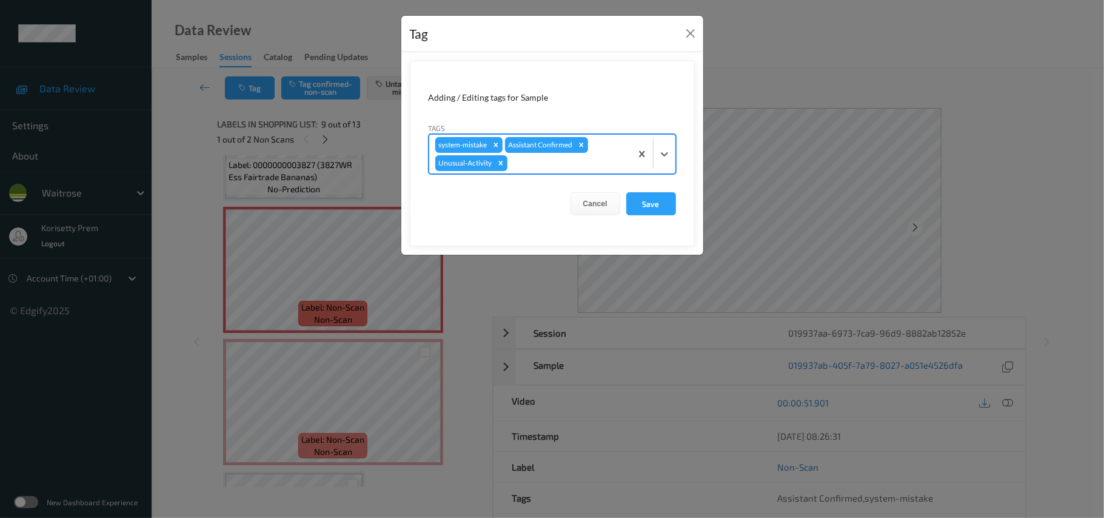
click at [537, 167] on div at bounding box center [567, 163] width 115 height 15
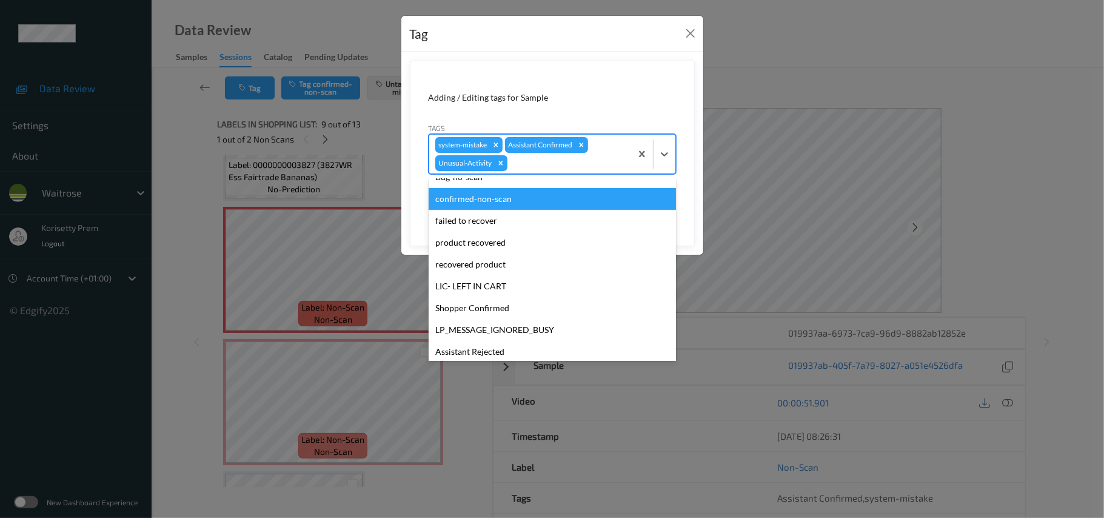
scroll to position [230, 0]
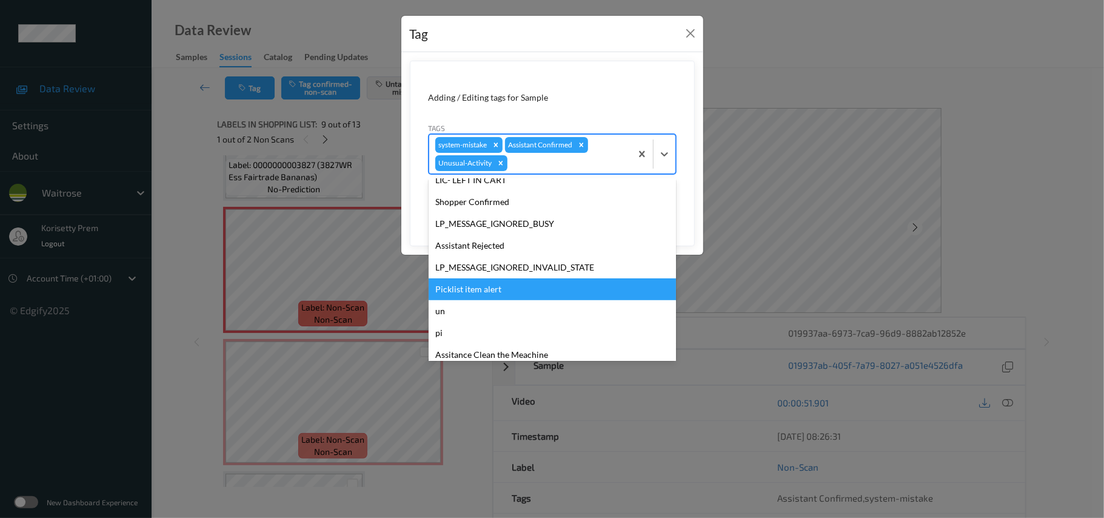
click at [503, 287] on div "Picklist item alert" at bounding box center [552, 289] width 247 height 22
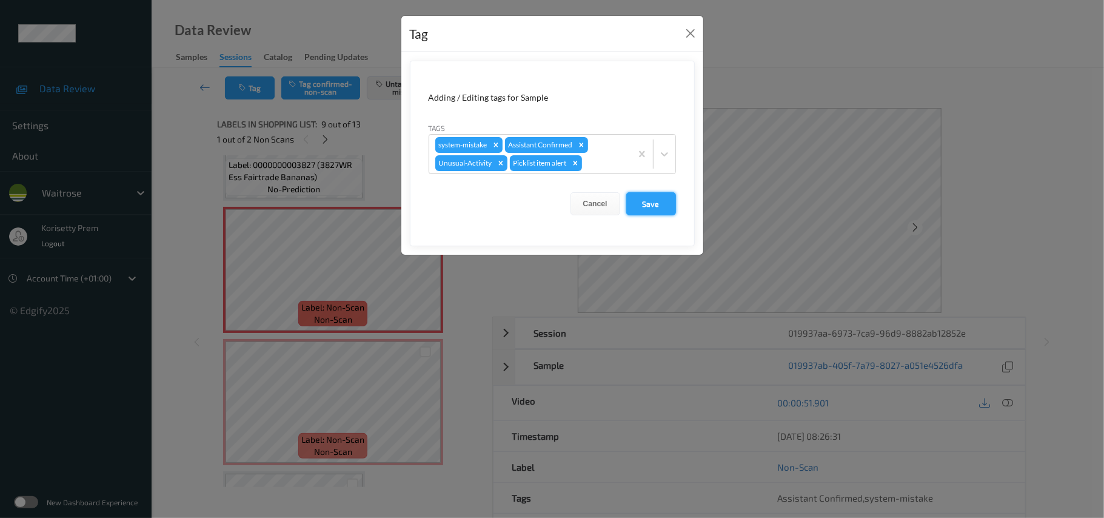
click at [670, 212] on button "Save" at bounding box center [652, 203] width 50 height 23
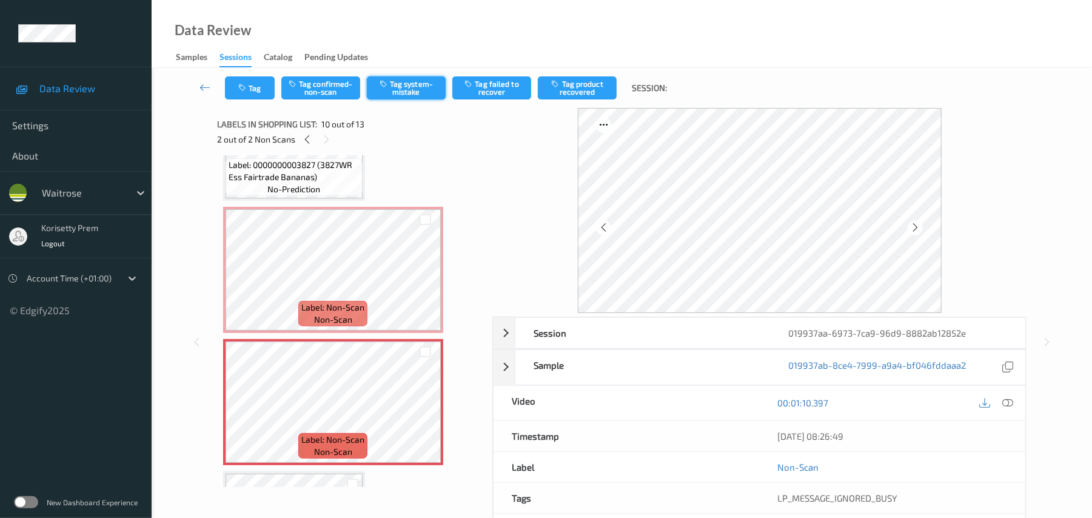
click at [427, 87] on button "Tag system-mistake" at bounding box center [406, 87] width 79 height 23
click at [248, 95] on button "Tag" at bounding box center [250, 87] width 50 height 23
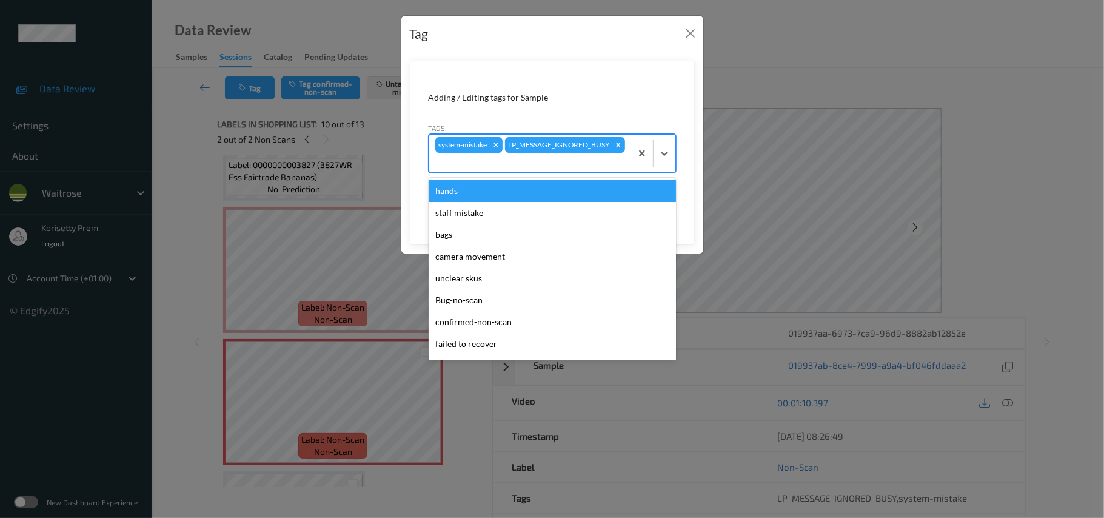
click at [573, 150] on div "system-mistake LP_MESSAGE_IGNORED_BUSY" at bounding box center [530, 154] width 202 height 38
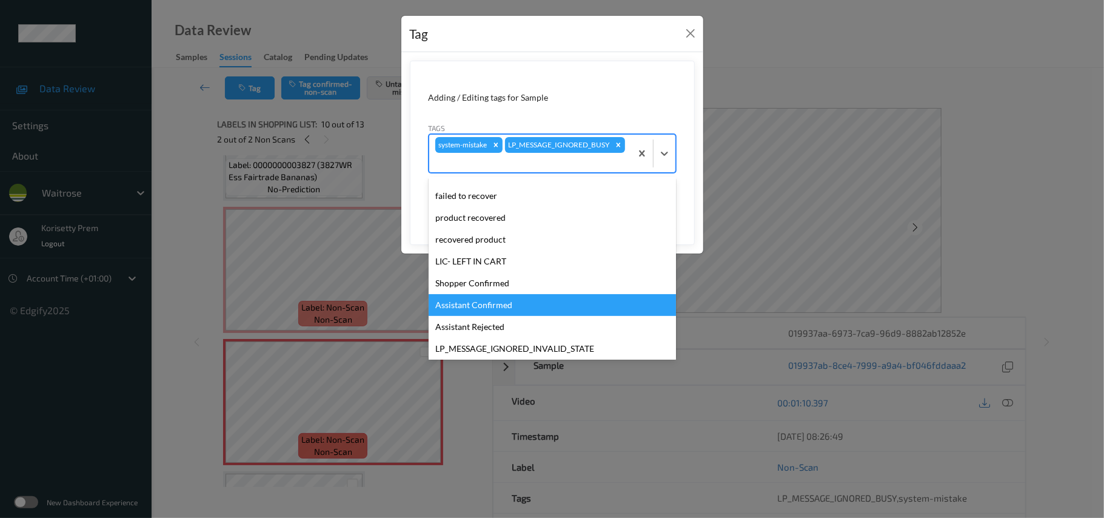
scroll to position [281, 0]
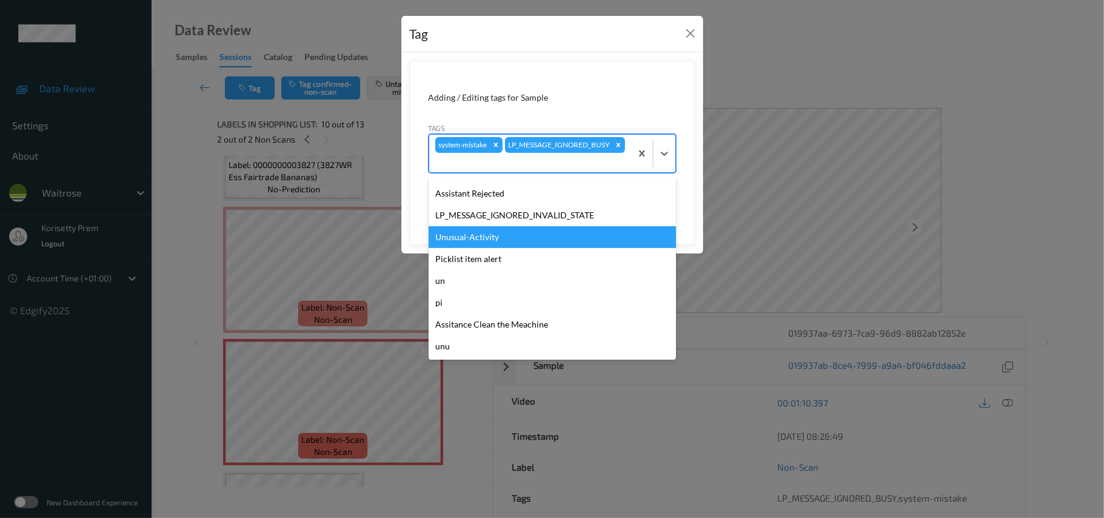
click at [525, 246] on div "Unusual-Activity" at bounding box center [552, 237] width 247 height 22
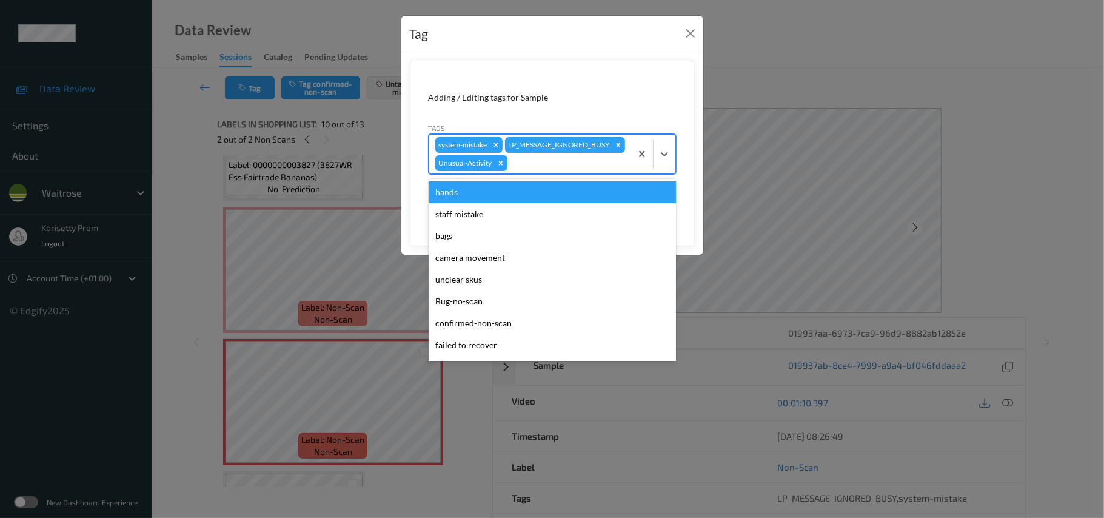
click at [550, 170] on div at bounding box center [567, 163] width 115 height 15
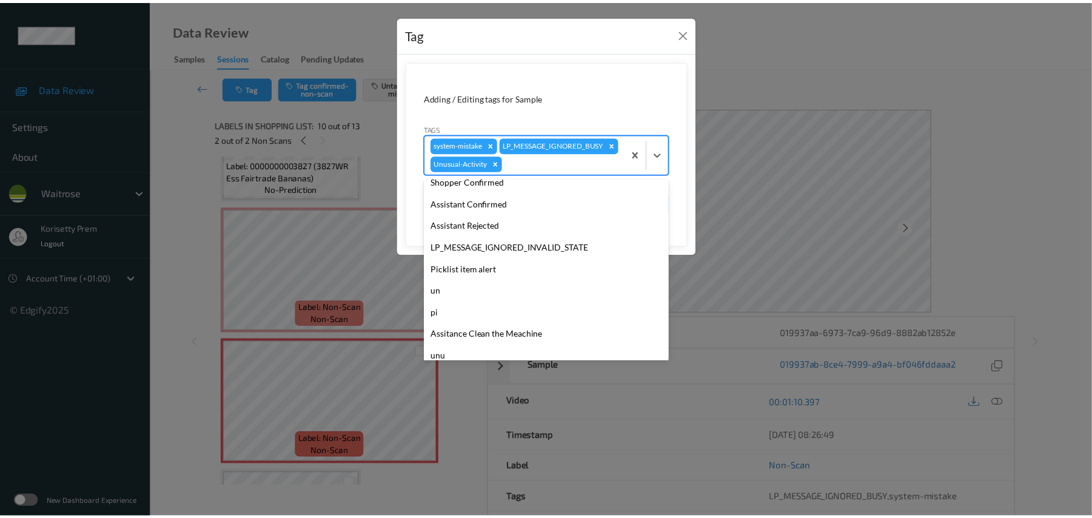
scroll to position [260, 0]
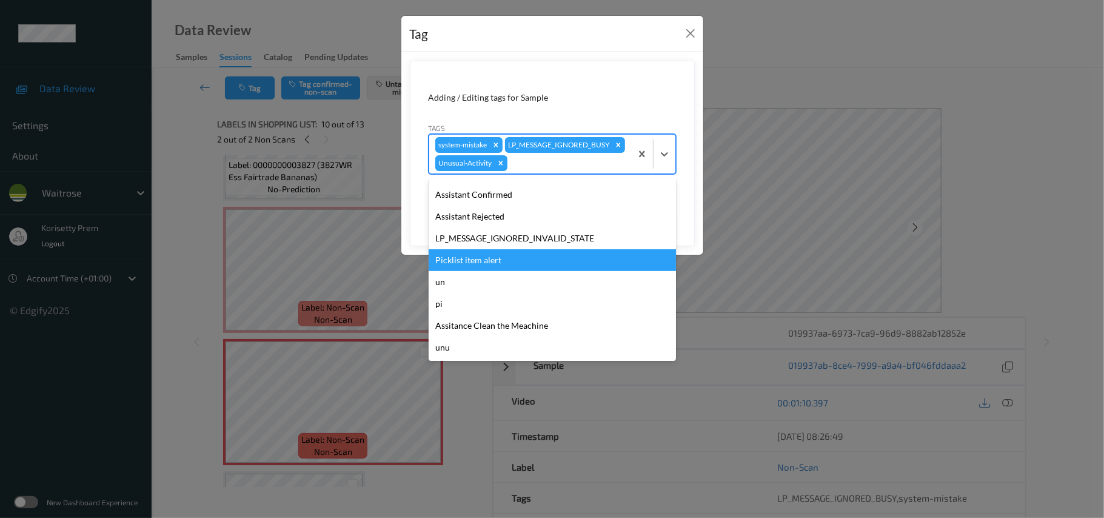
click at [496, 271] on div "Picklist item alert" at bounding box center [552, 260] width 247 height 22
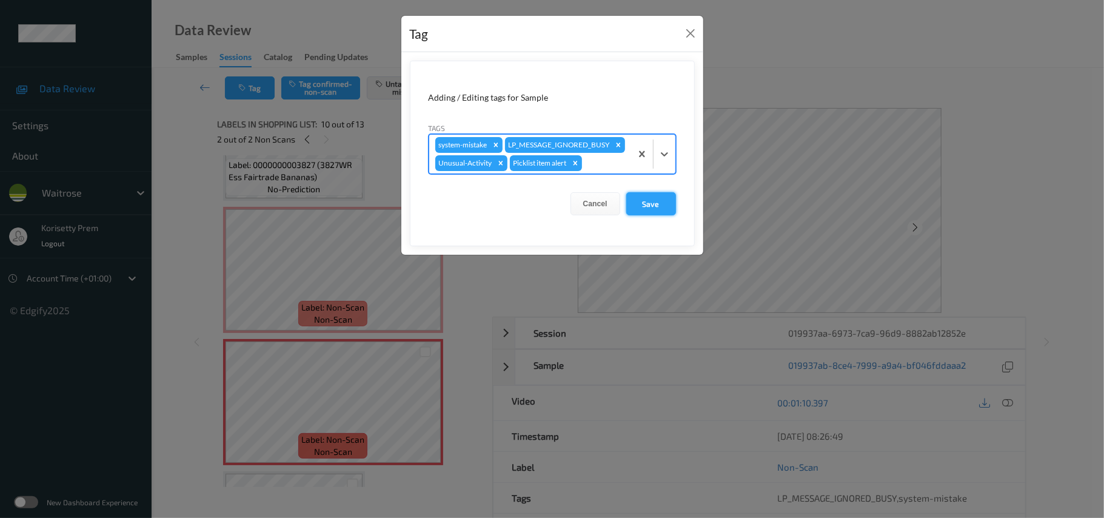
click at [641, 215] on button "Save" at bounding box center [652, 203] width 50 height 23
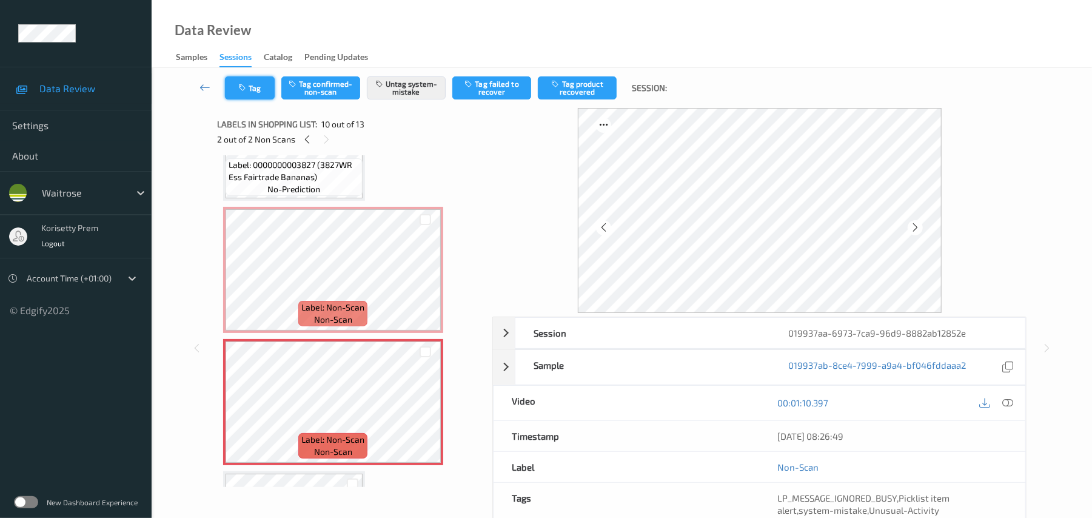
click at [238, 82] on button "Tag" at bounding box center [250, 87] width 50 height 23
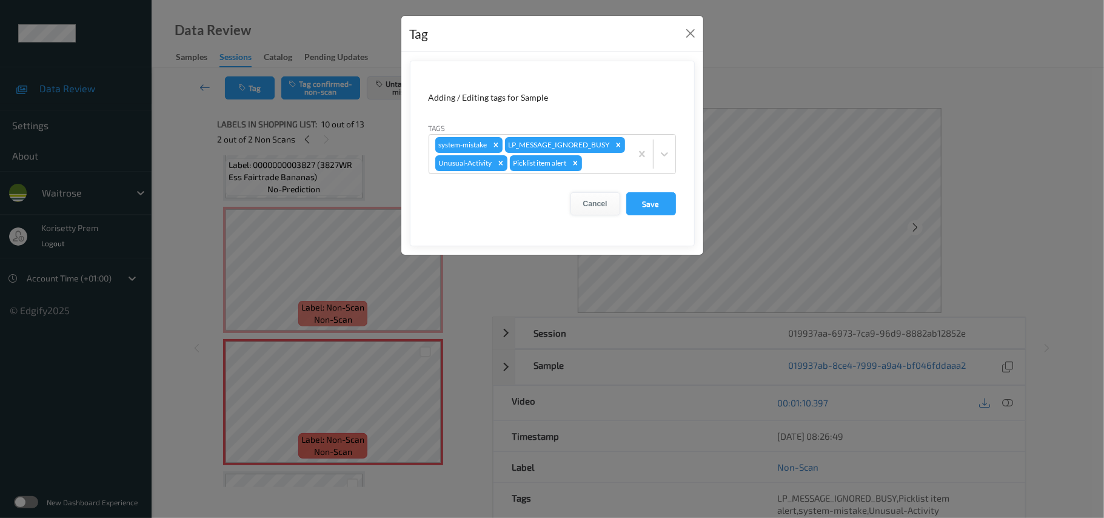
click at [605, 215] on button "Cancel" at bounding box center [596, 203] width 50 height 23
